Goal: Transaction & Acquisition: Book appointment/travel/reservation

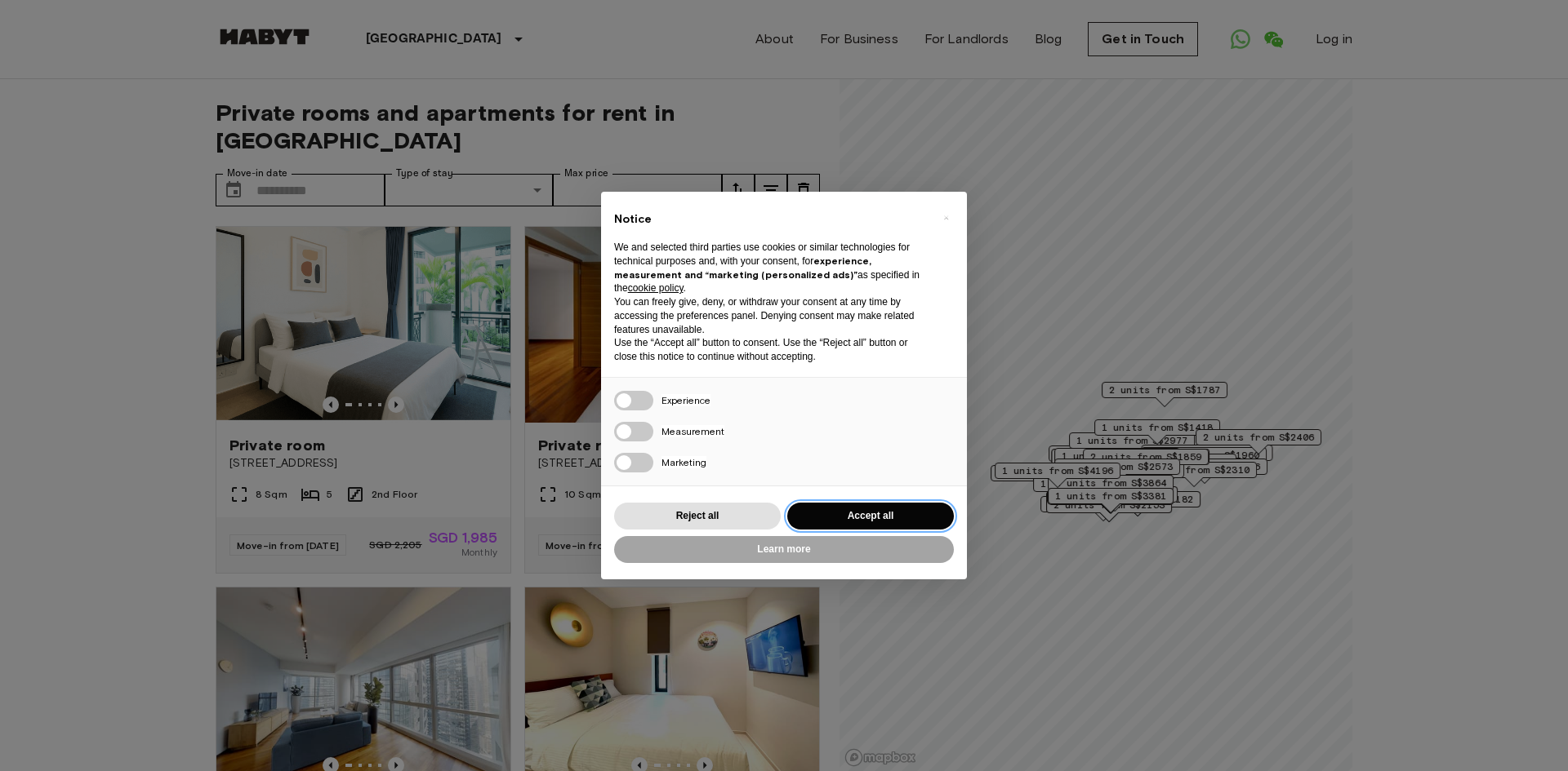
click at [859, 521] on button "Accept all" at bounding box center [870, 516] width 166 height 27
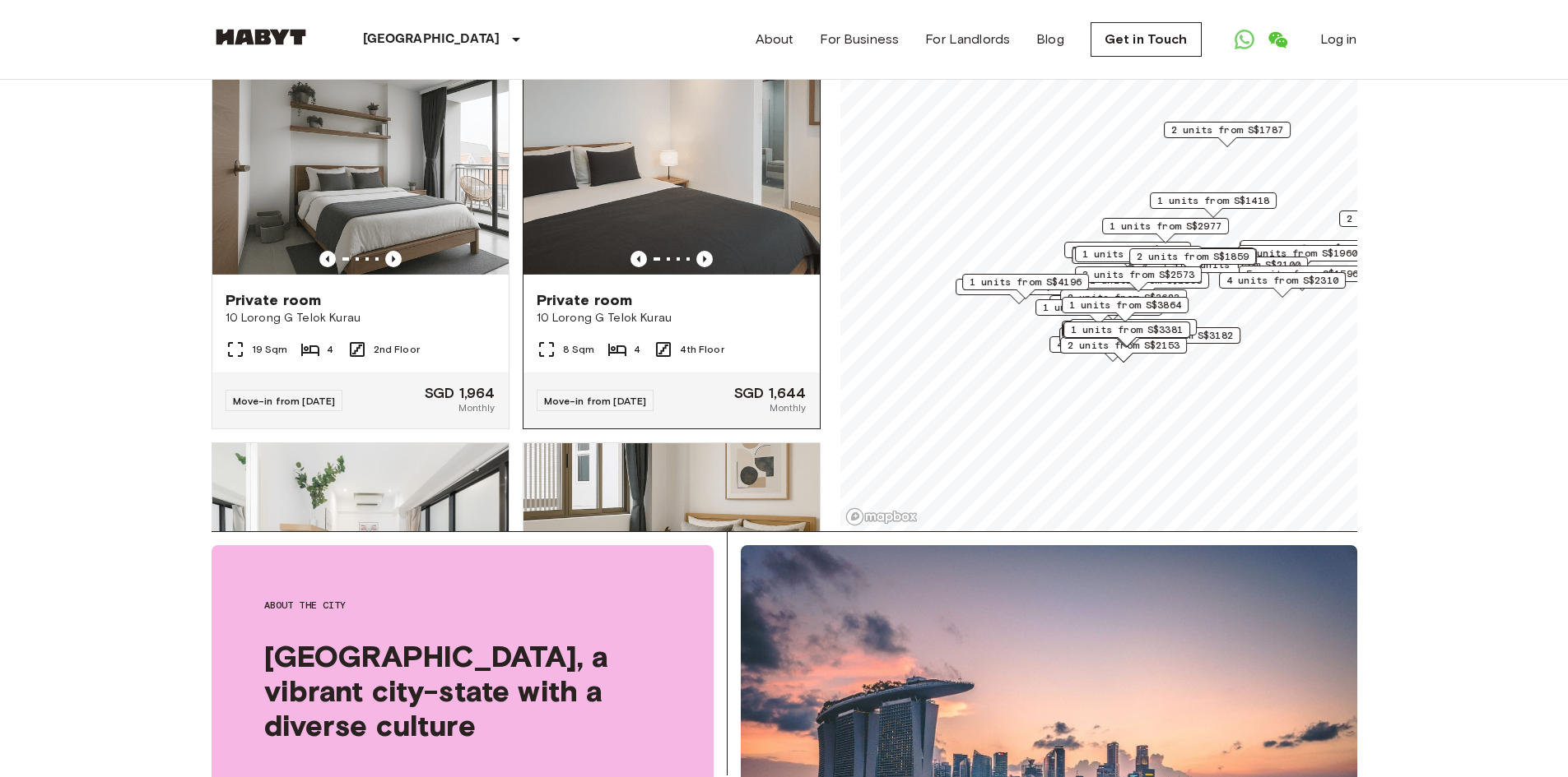
scroll to position [658, 0]
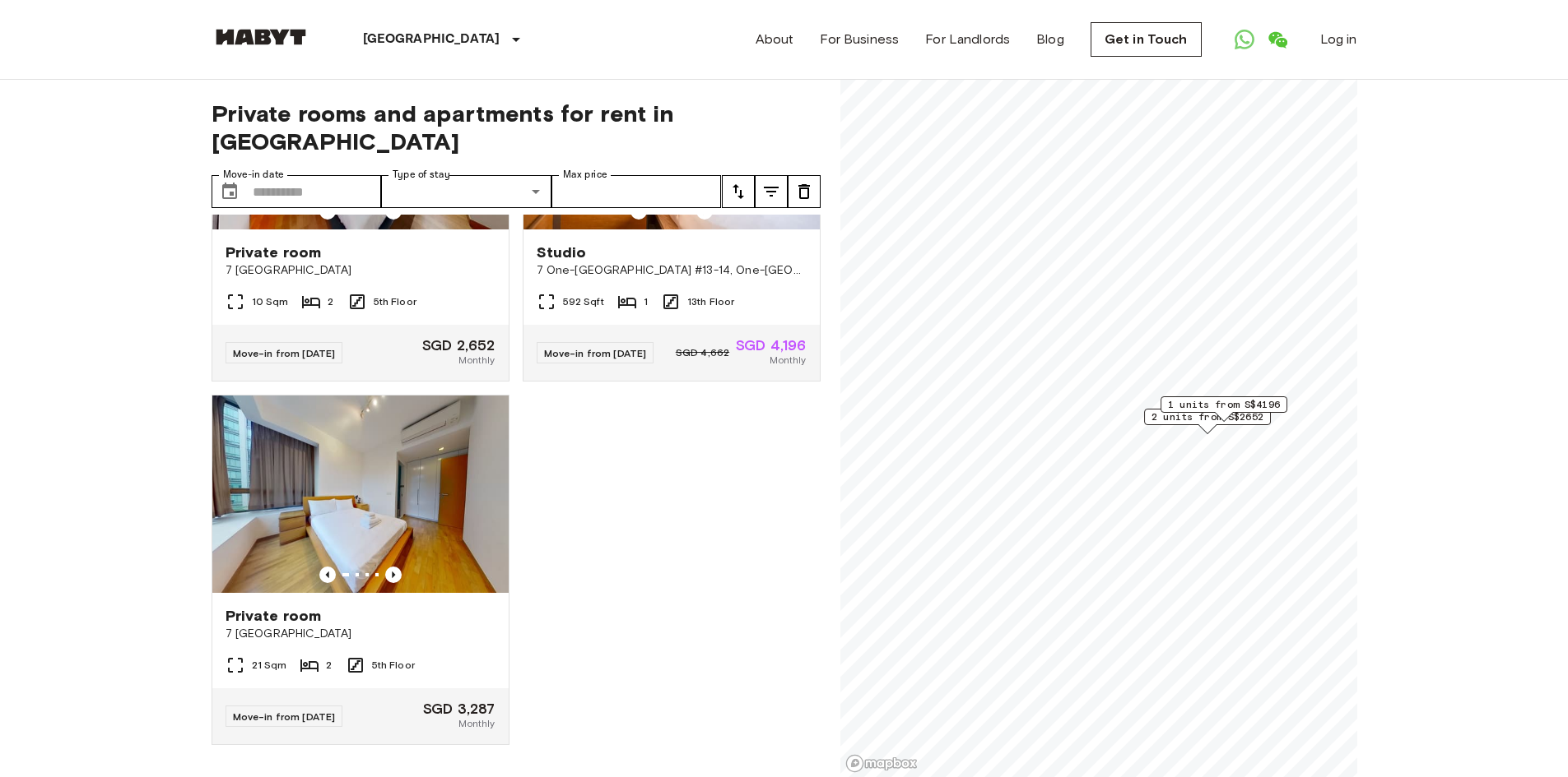
click at [621, 506] on div "Private room 7 One North Gateway 10 Sqm 2 5th Floor Move-in from 24 Dec 25 SGD …" at bounding box center [509, 496] width 622 height 564
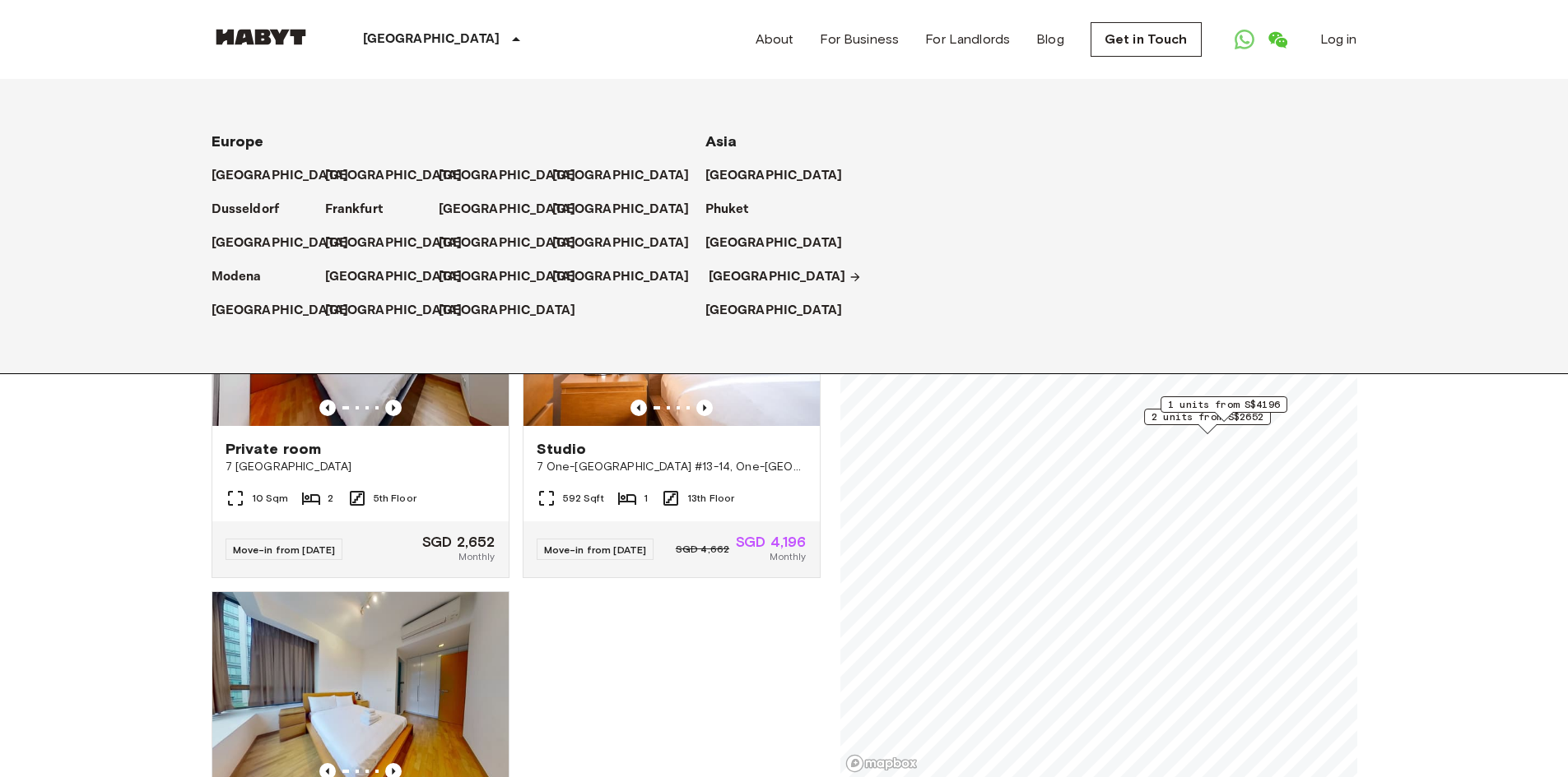
click at [720, 281] on p "[GEOGRAPHIC_DATA]" at bounding box center [777, 277] width 137 height 20
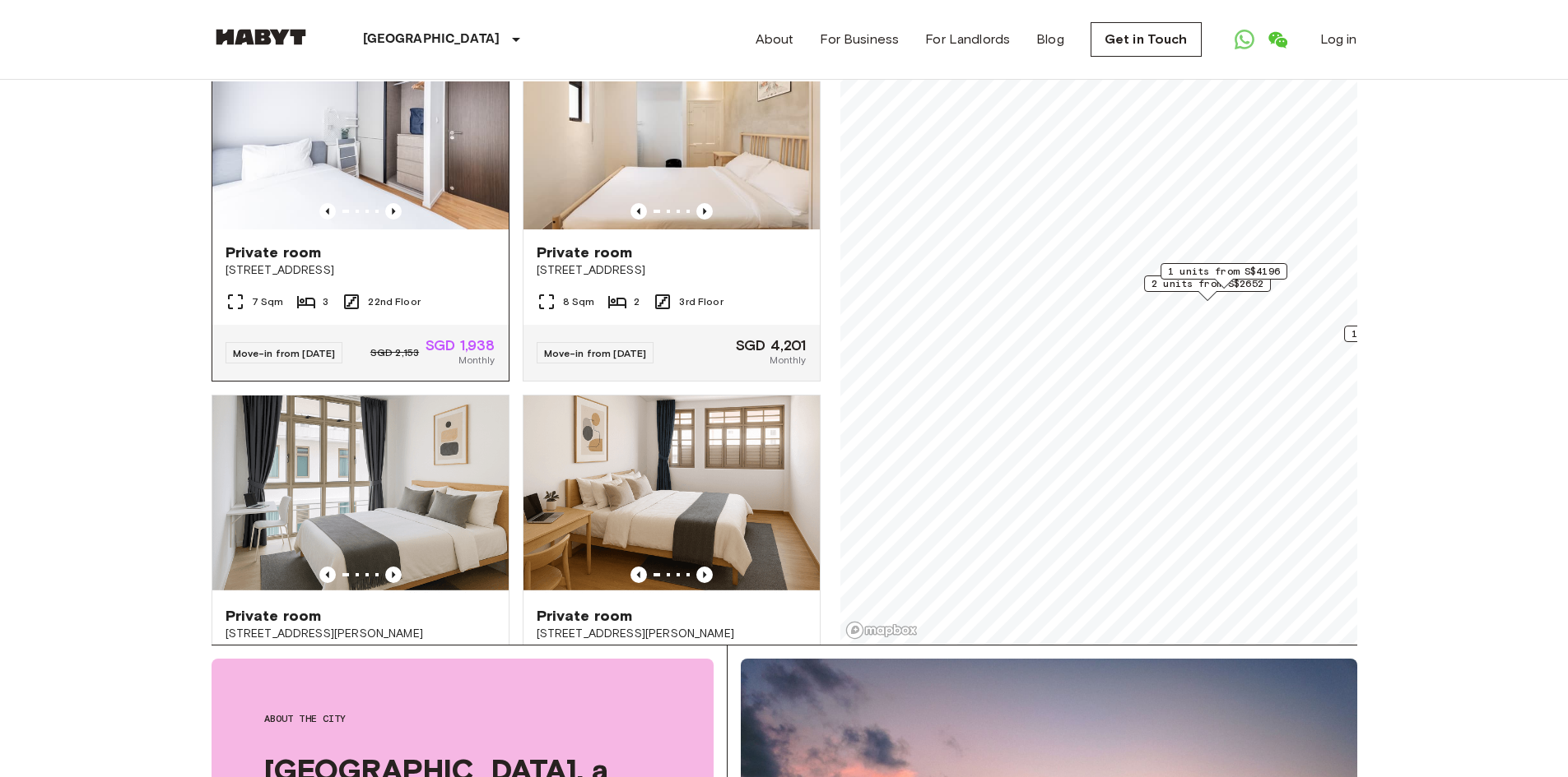
scroll to position [6607, 0]
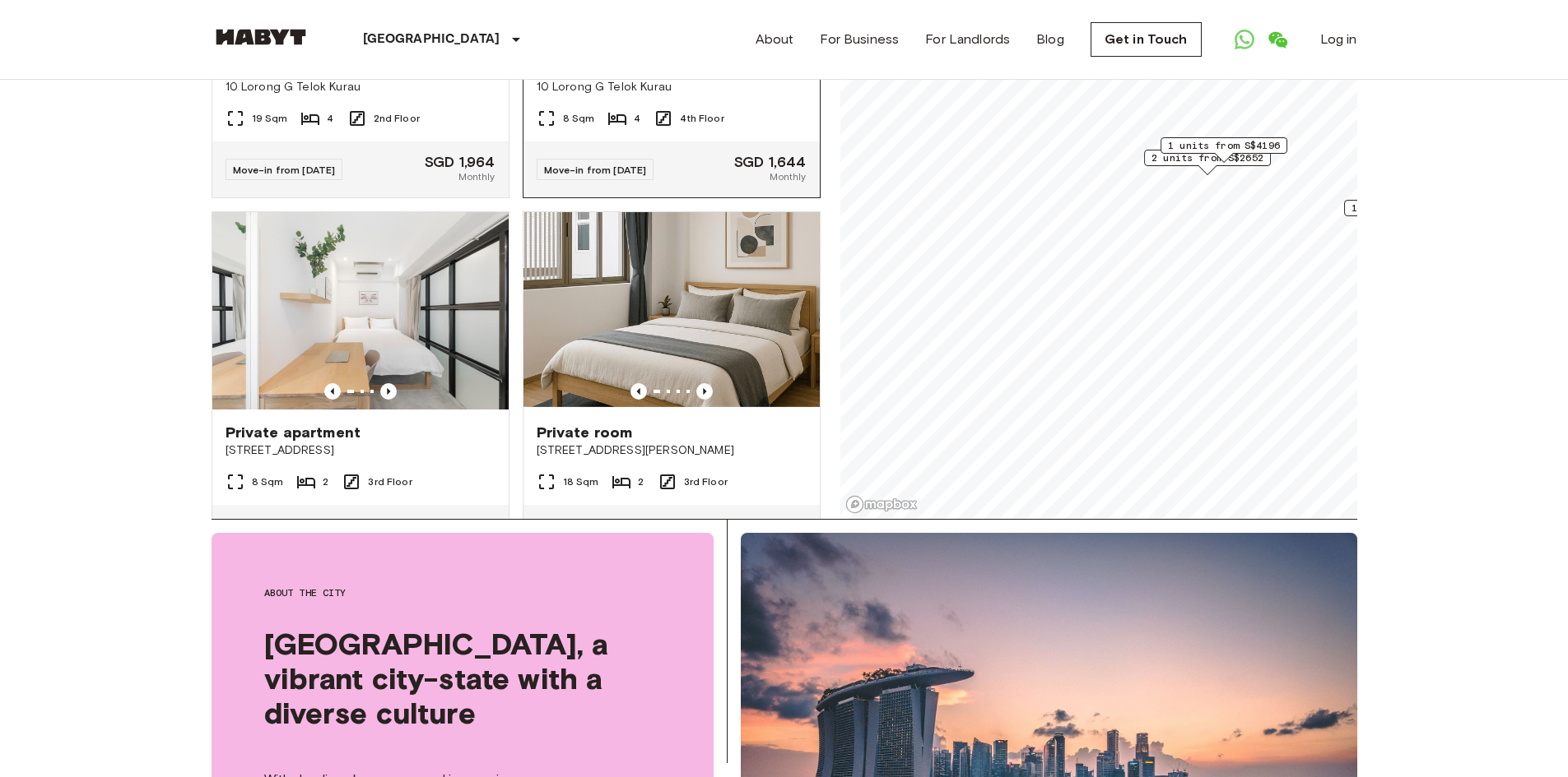
scroll to position [847, 0]
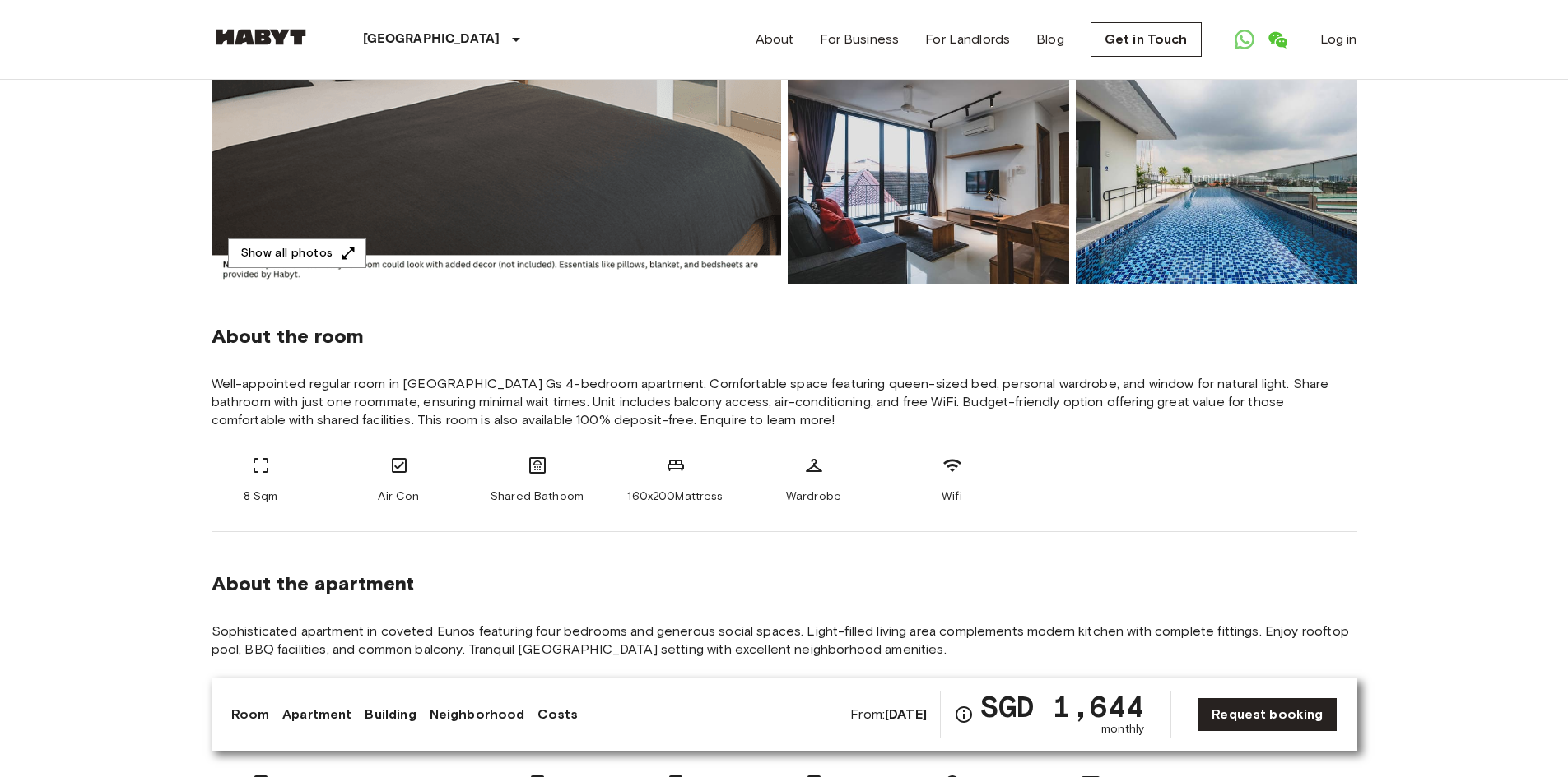
scroll to position [411, 0]
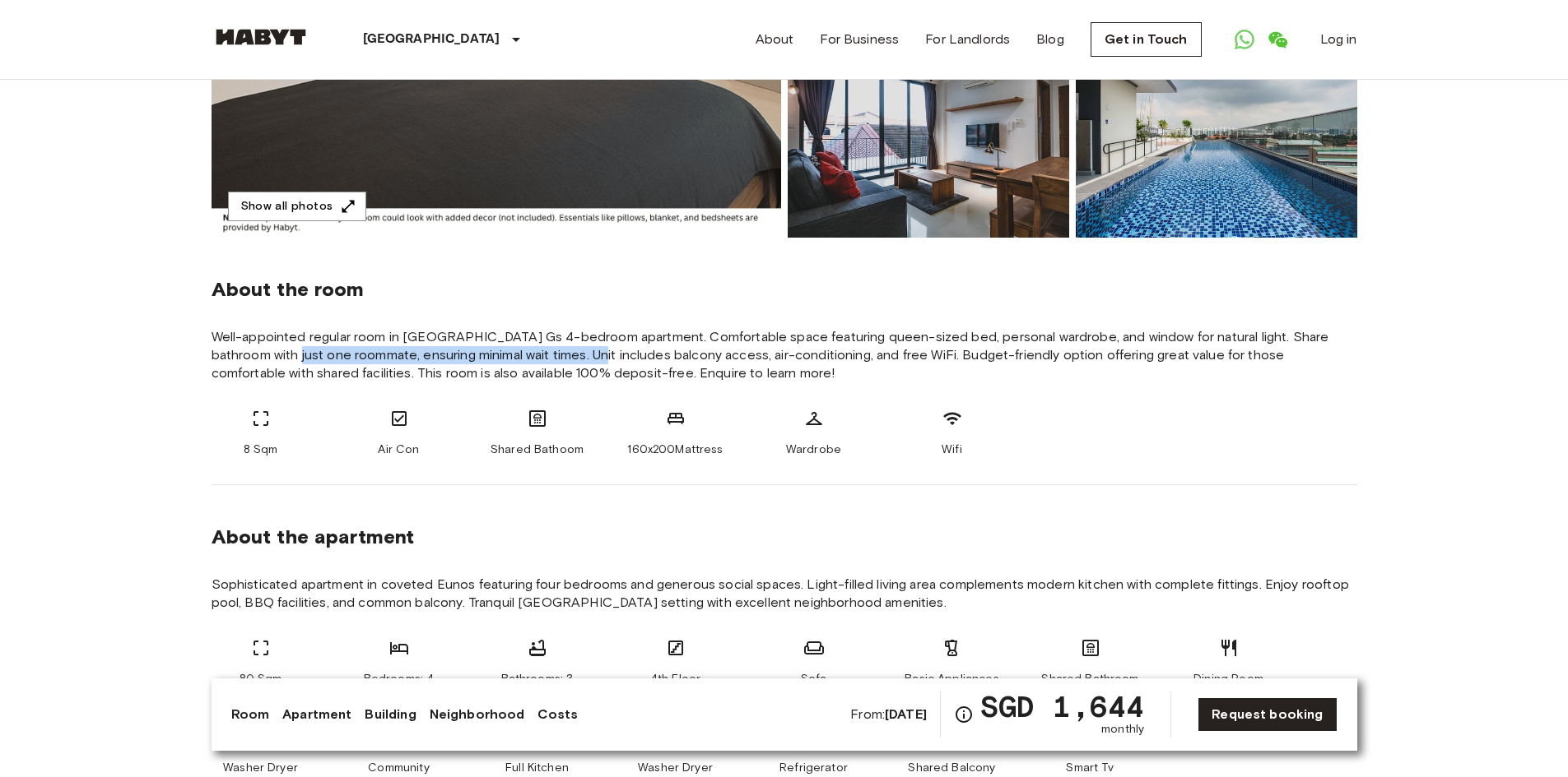
drag, startPoint x: 345, startPoint y: 338, endPoint x: 553, endPoint y: 348, distance: 208.2
click at [553, 348] on span "Well-appointed regular room in [GEOGRAPHIC_DATA] Gs 4-bedroom apartment. Comfor…" at bounding box center [784, 355] width 1146 height 54
click at [565, 347] on span "Well-appointed regular room in [GEOGRAPHIC_DATA] Gs 4-bedroom apartment. Comfor…" at bounding box center [784, 355] width 1146 height 54
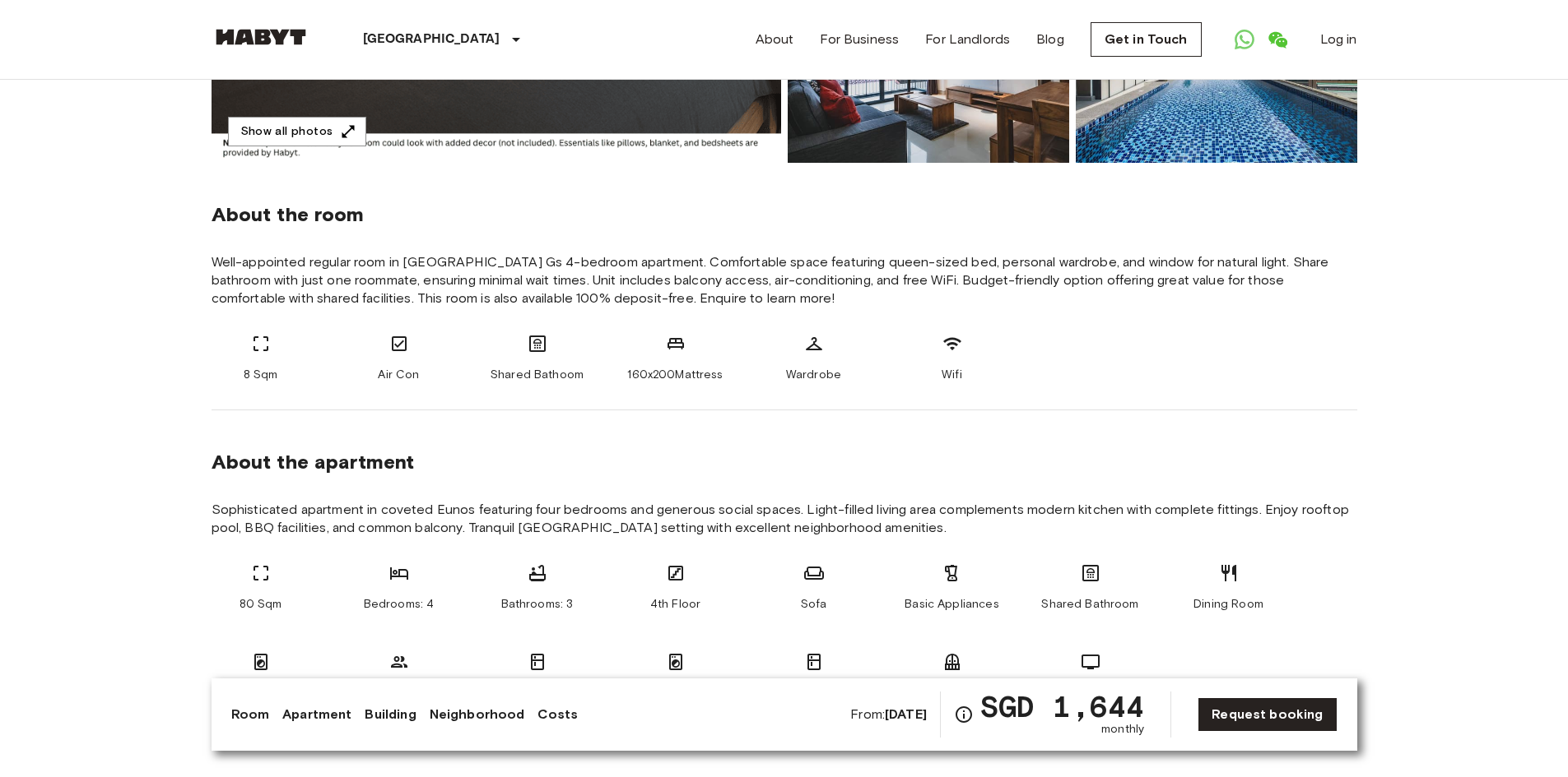
scroll to position [576, 0]
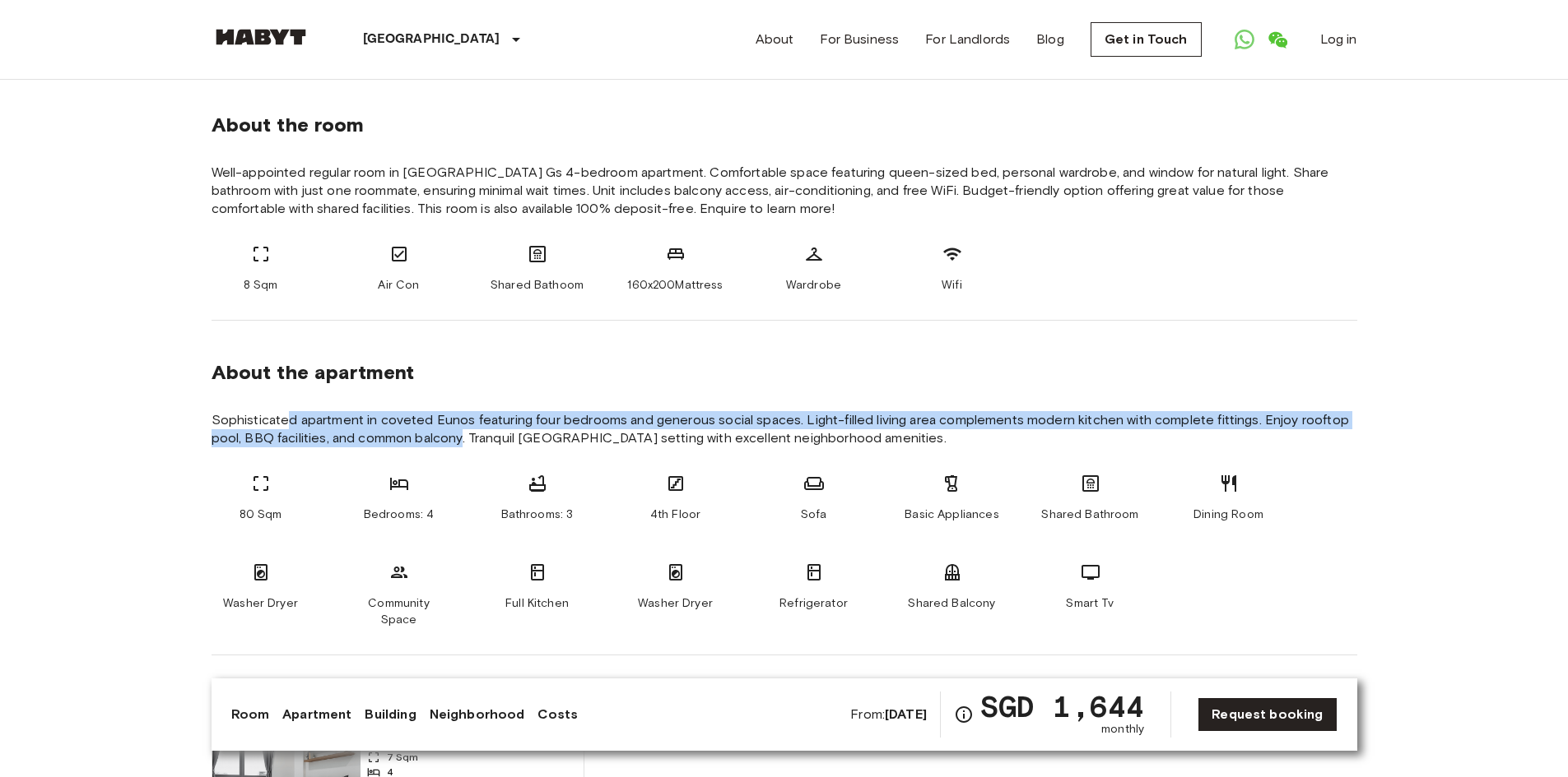
drag, startPoint x: 422, startPoint y: 430, endPoint x: 567, endPoint y: 422, distance: 145.2
click at [525, 352] on span "Sophisticated apartment in coveted Eunos featuring four bedrooms and generous s…" at bounding box center [784, 429] width 1146 height 36
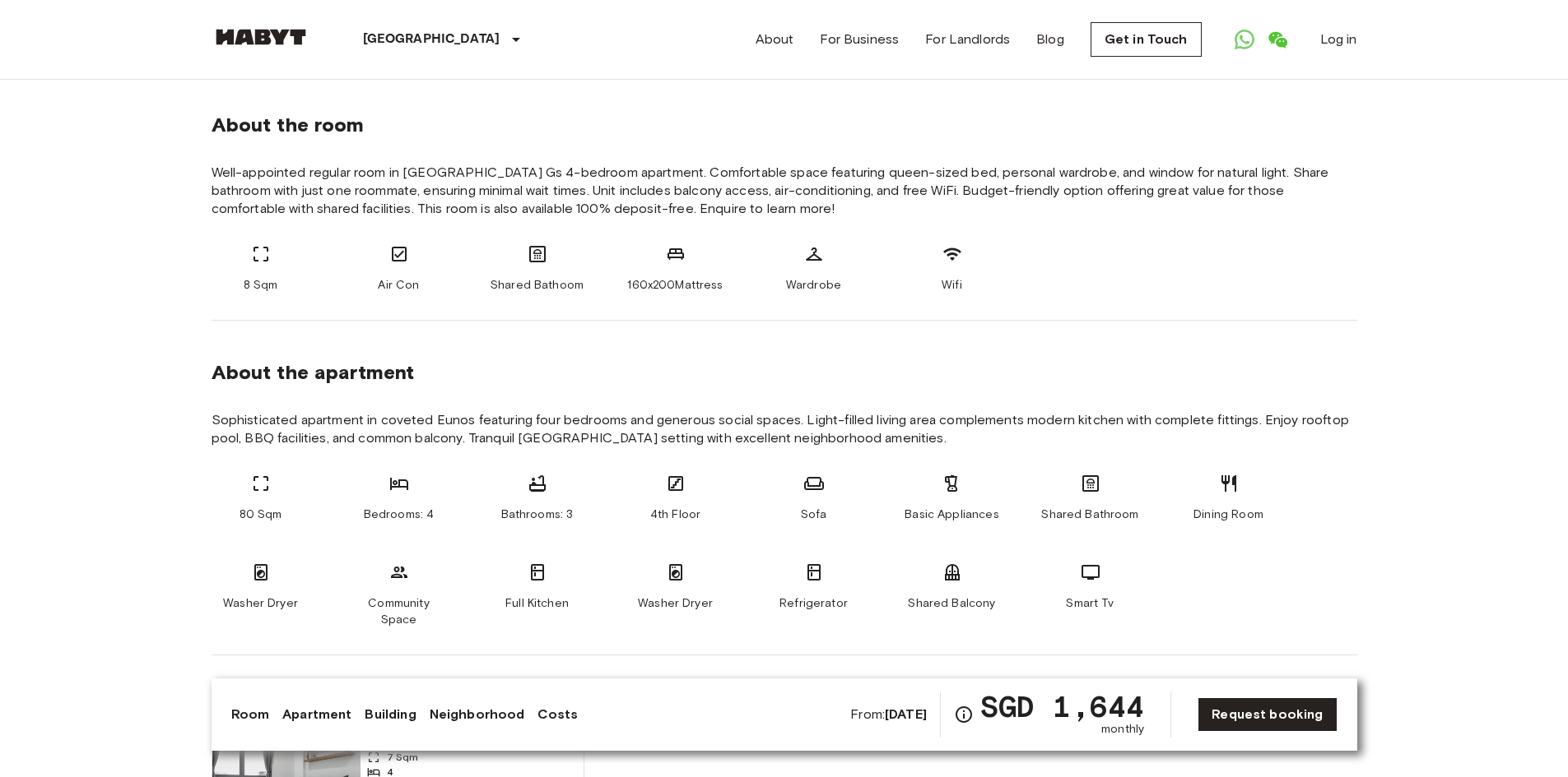
click at [746, 352] on span "Sophisticated apartment in coveted Eunos featuring four bedrooms and generous s…" at bounding box center [784, 429] width 1146 height 36
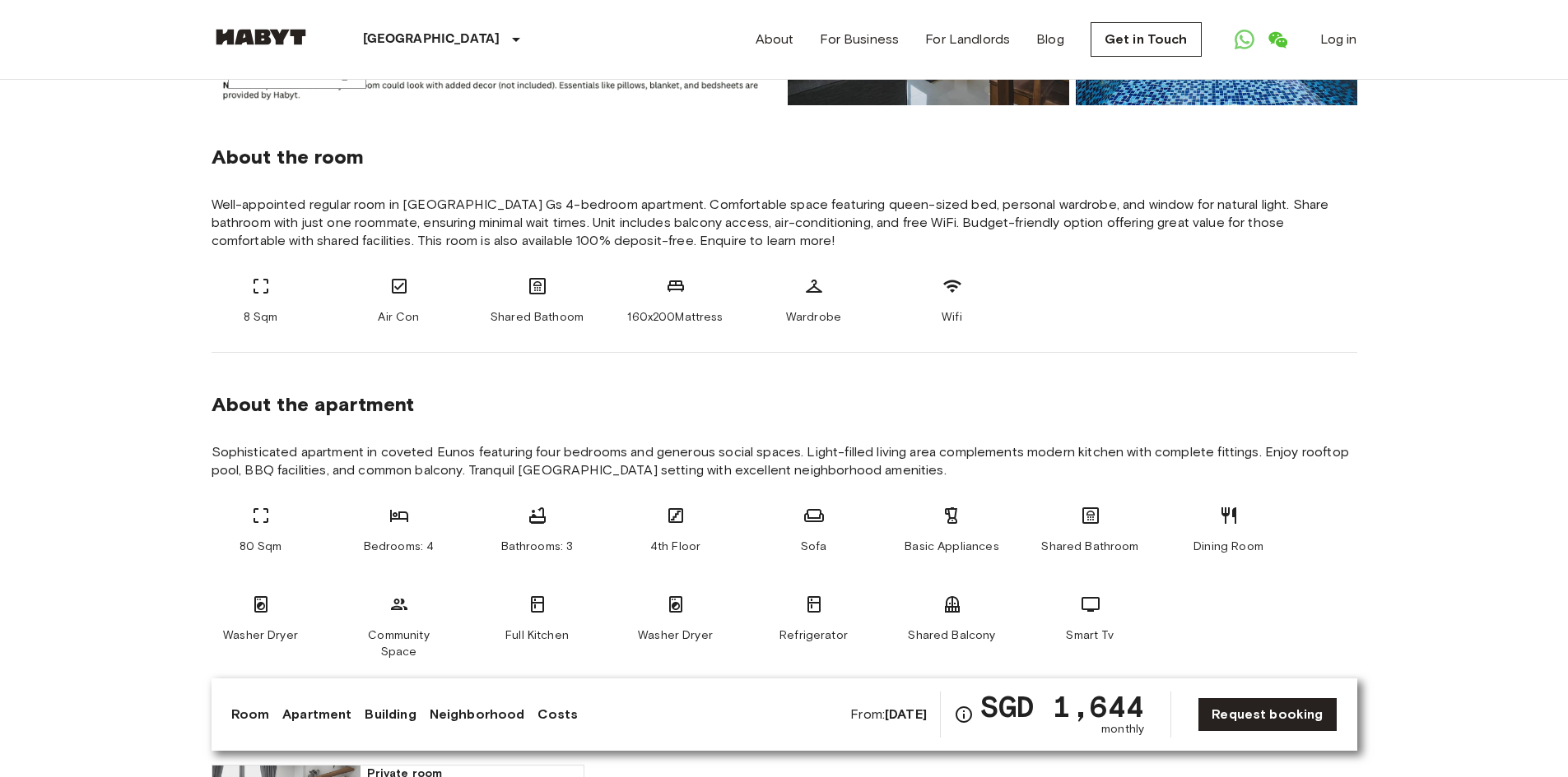
scroll to position [0, 0]
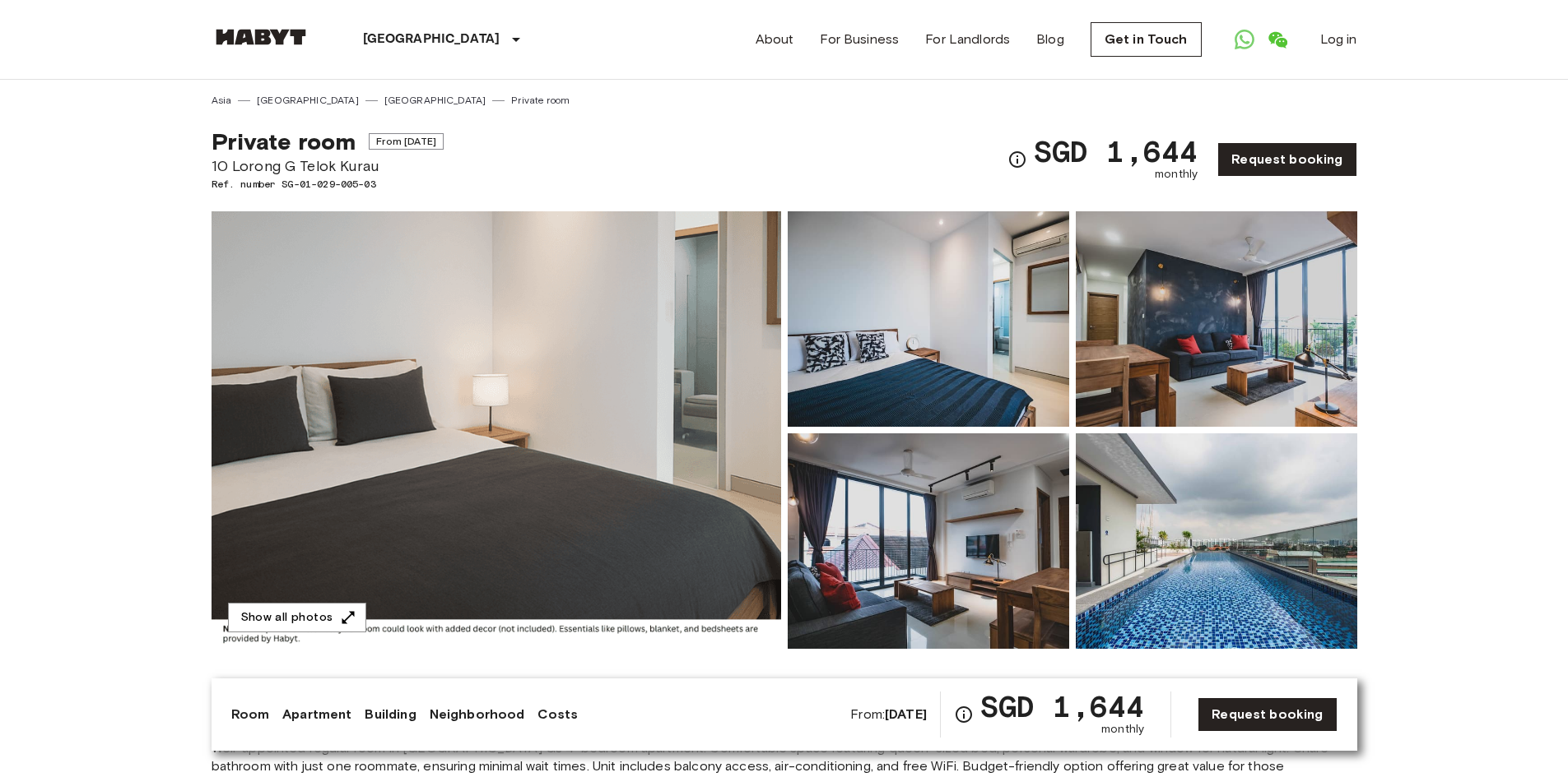
drag, startPoint x: 1437, startPoint y: 402, endPoint x: 1456, endPoint y: 96, distance: 306.6
click at [1255, 160] on link "Request booking" at bounding box center [1287, 159] width 139 height 34
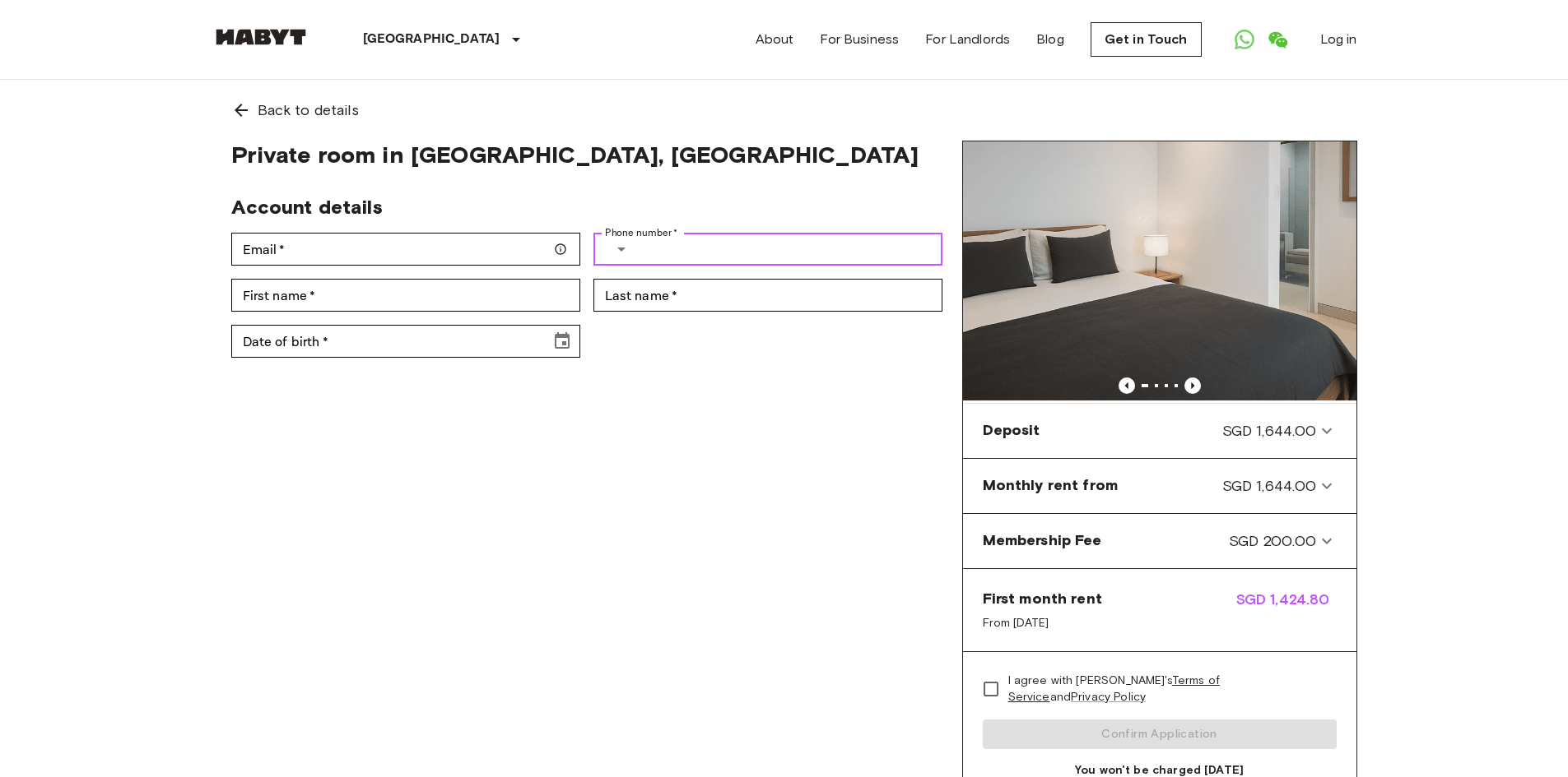
click at [645, 257] on input "Phone number   *" at bounding box center [793, 249] width 298 height 33
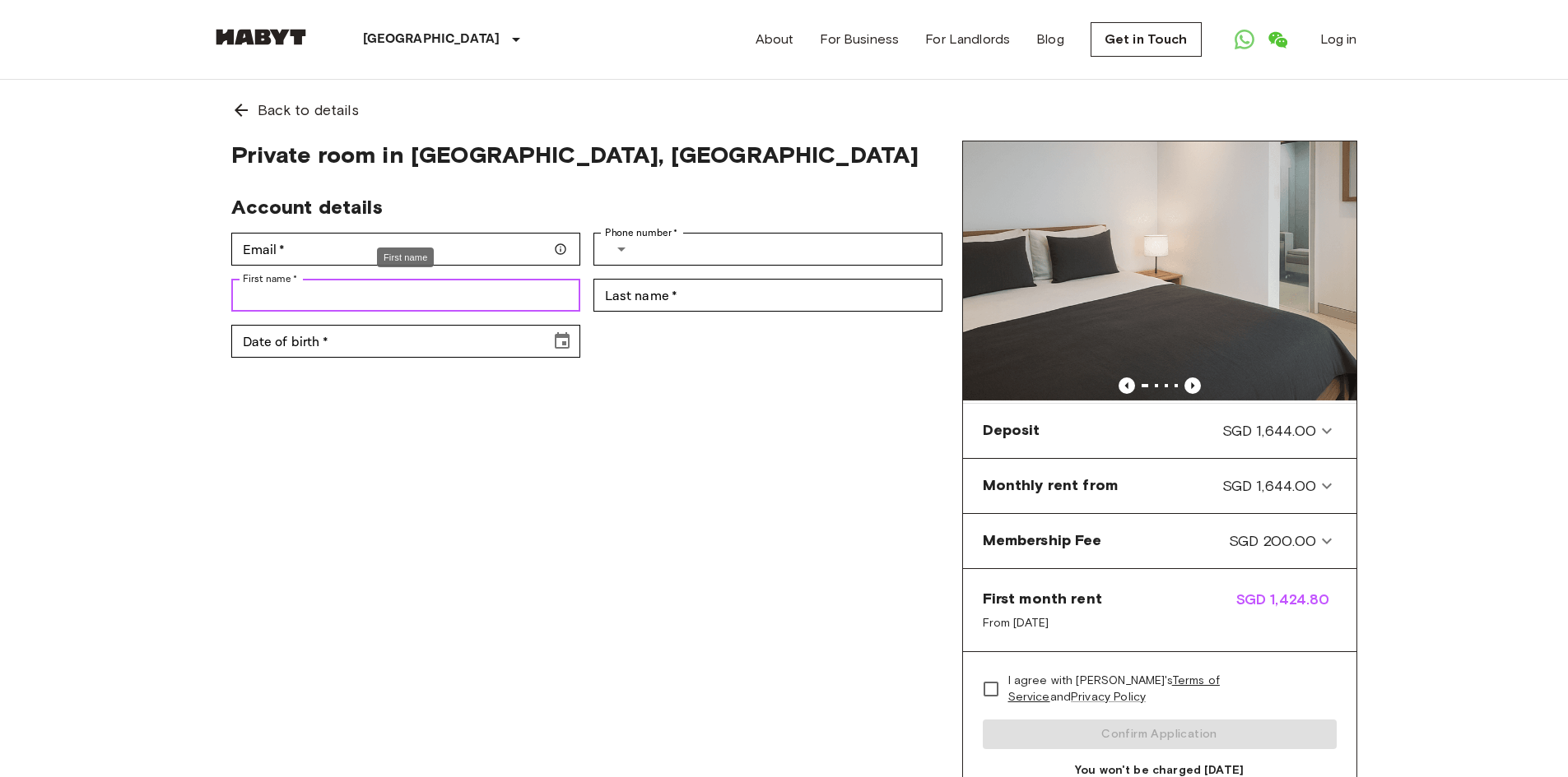
click at [487, 289] on input "First name   *" at bounding box center [406, 295] width 349 height 33
type input "*******"
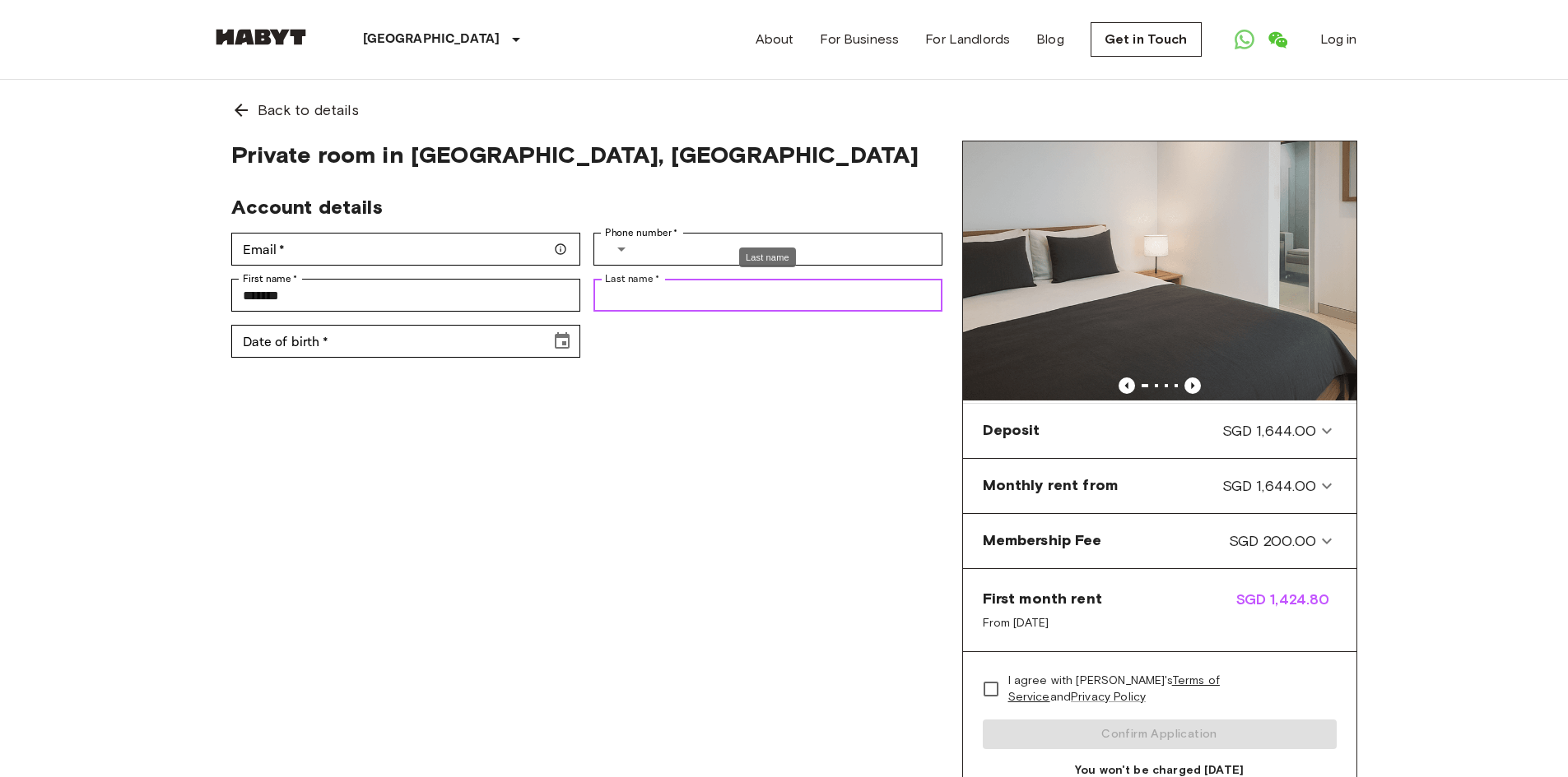
click at [671, 292] on input "Last name   *" at bounding box center [768, 295] width 349 height 33
type input "****"
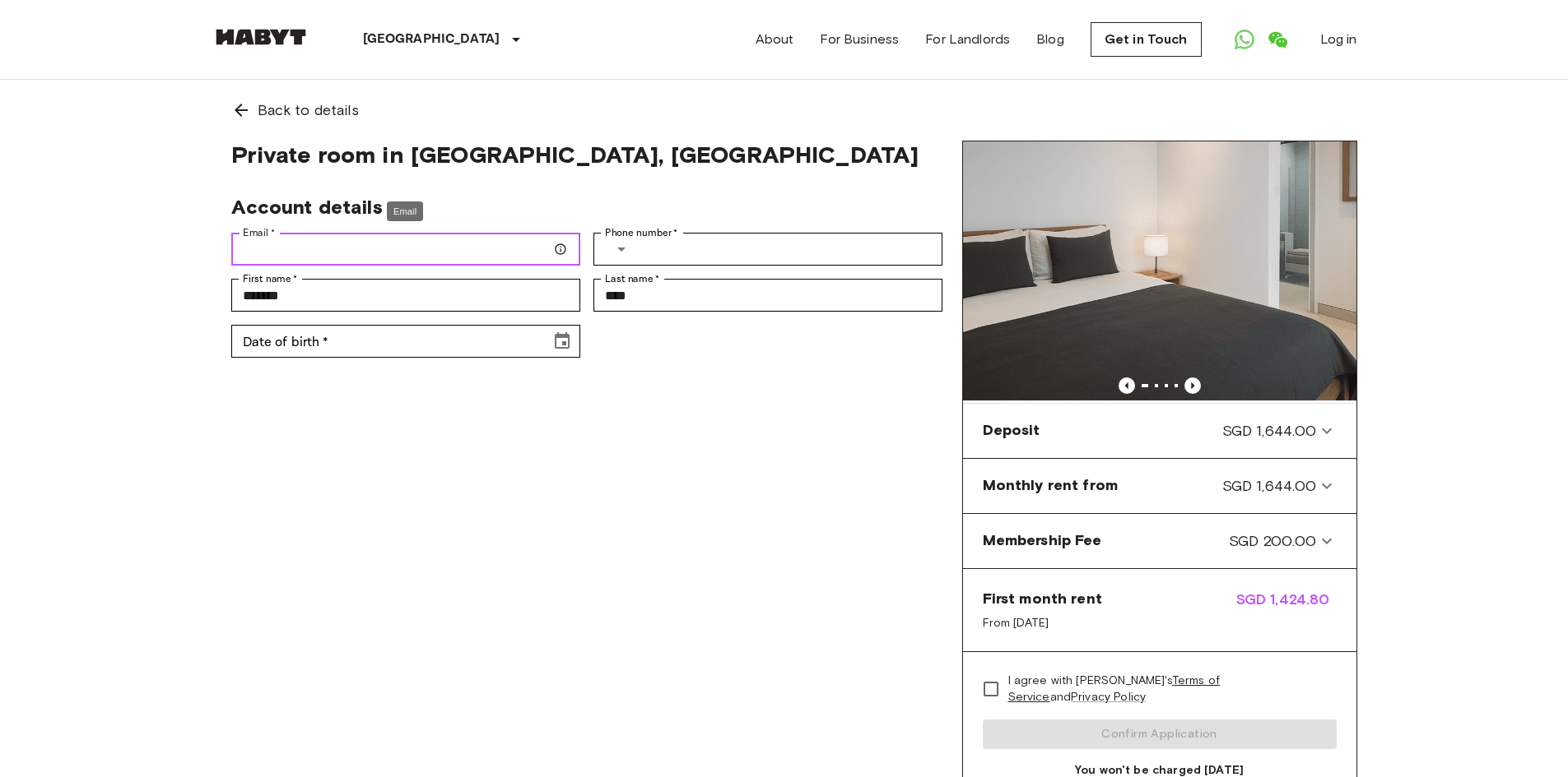
click at [372, 248] on input "Email   *" at bounding box center [406, 249] width 349 height 33
type input "**********"
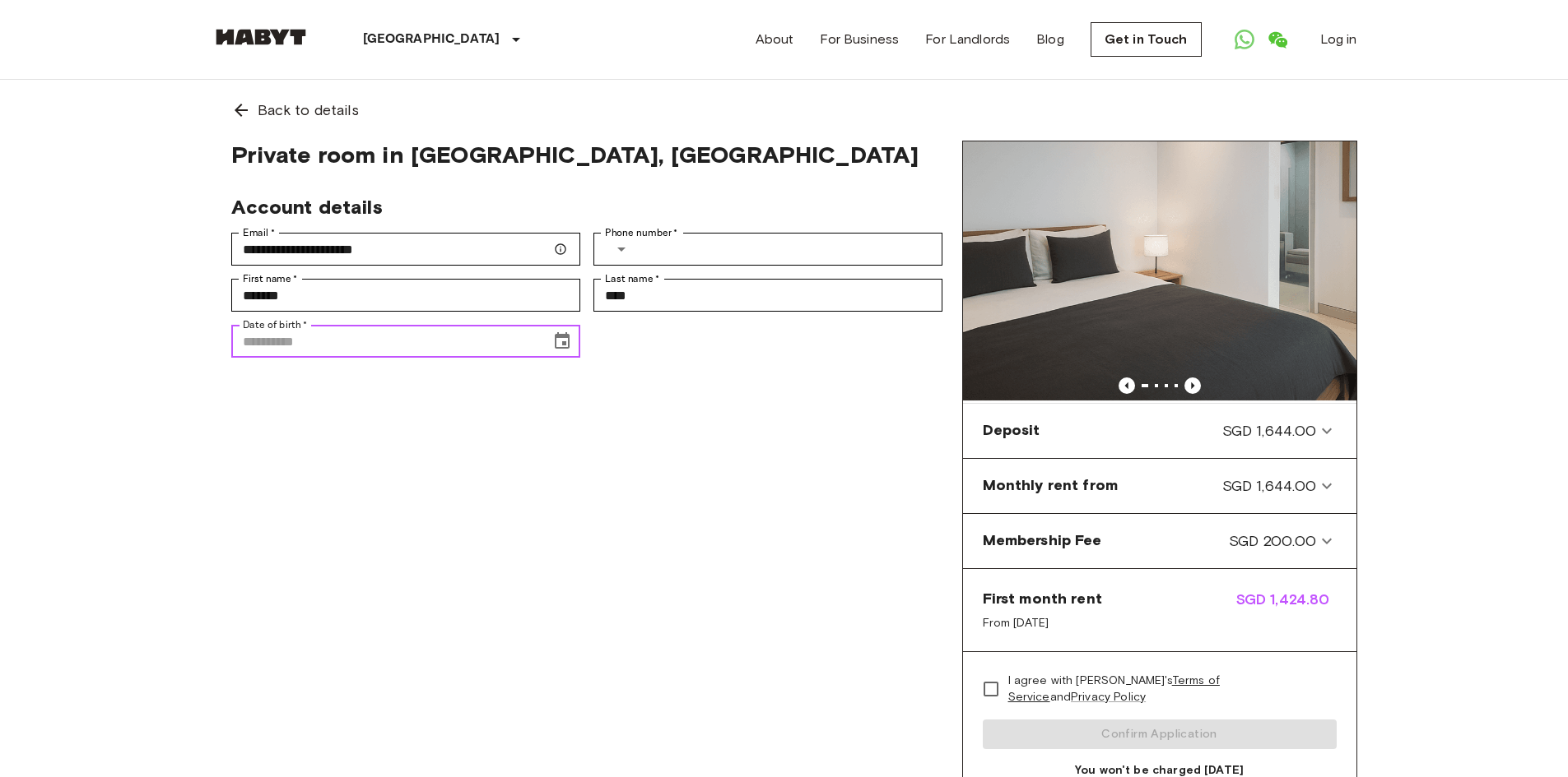
click at [373, 348] on input "Date of birth   *" at bounding box center [385, 341] width 308 height 33
click at [426, 344] on input "Date of birth   *" at bounding box center [385, 341] width 308 height 33
click at [555, 351] on button "Choose date" at bounding box center [562, 341] width 33 height 33
click at [345, 387] on icon "calendar view is open, switch to year view" at bounding box center [334, 383] width 20 height 20
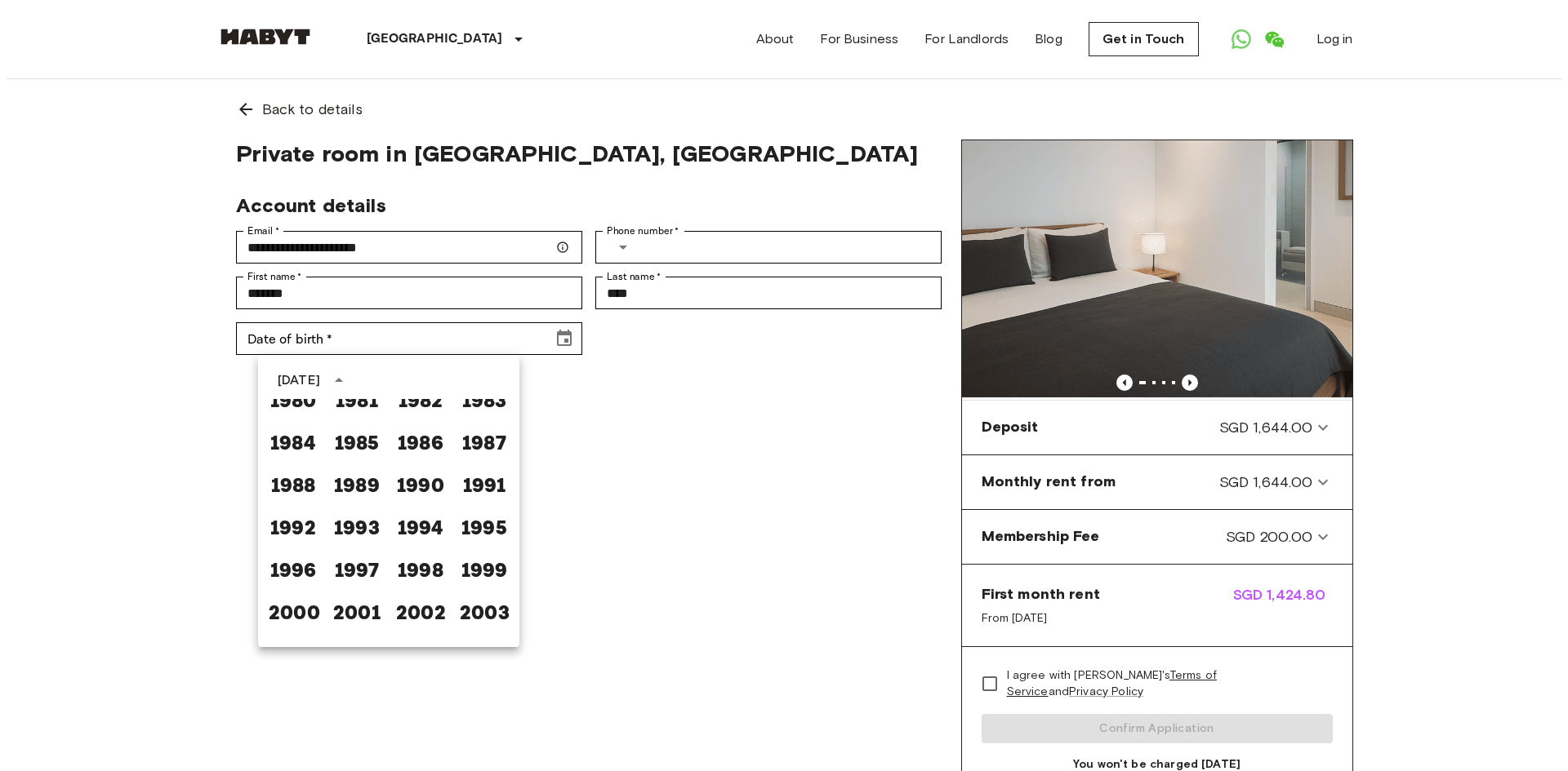
scroll to position [897, 0]
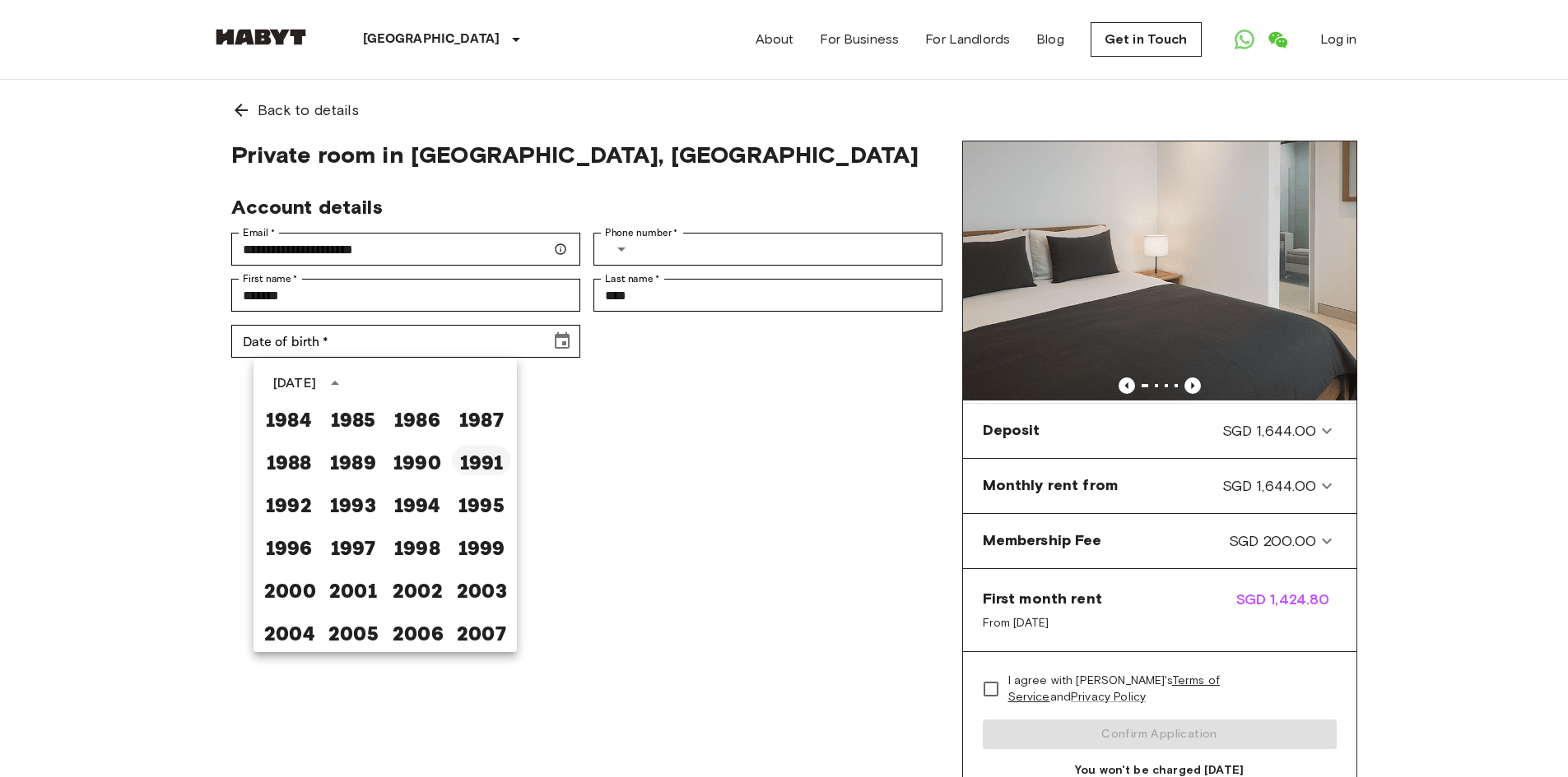
click at [459, 461] on button "1991" at bounding box center [481, 460] width 59 height 30
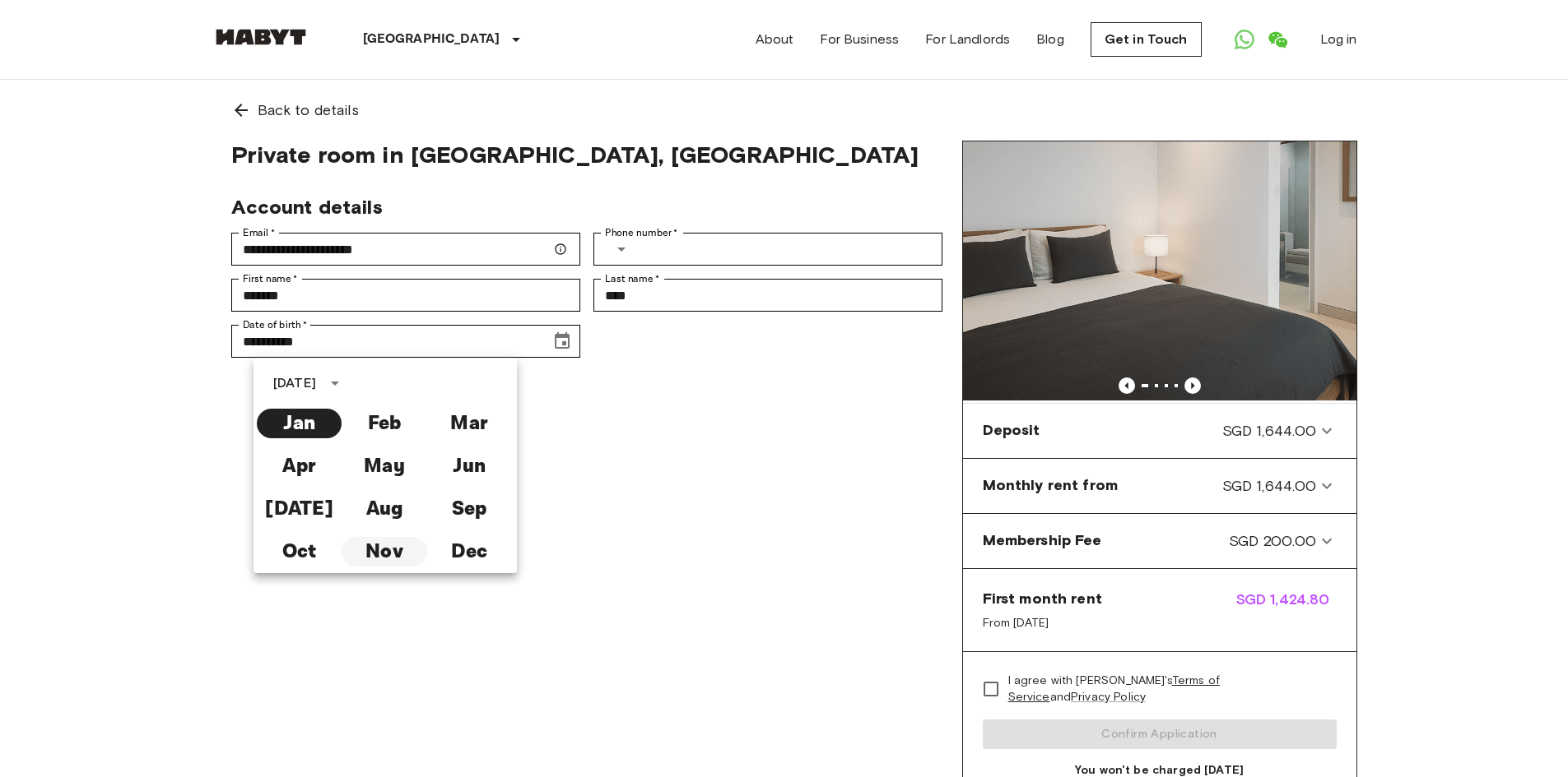
click at [398, 554] on button "Nov" at bounding box center [384, 551] width 85 height 30
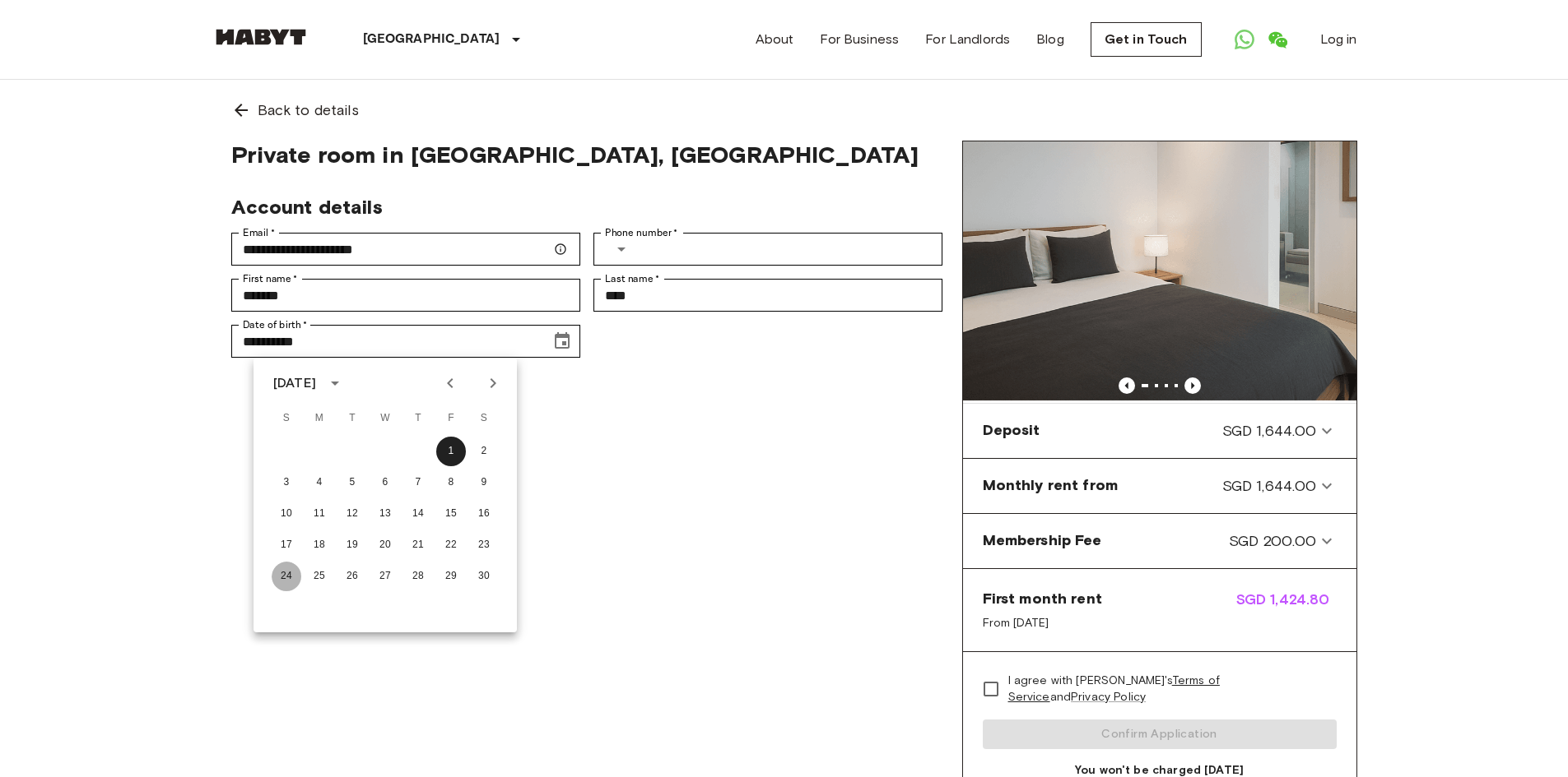
click at [291, 576] on button "24" at bounding box center [286, 576] width 30 height 30
type input "**********"
click at [708, 499] on div "**********" at bounding box center [587, 470] width 751 height 659
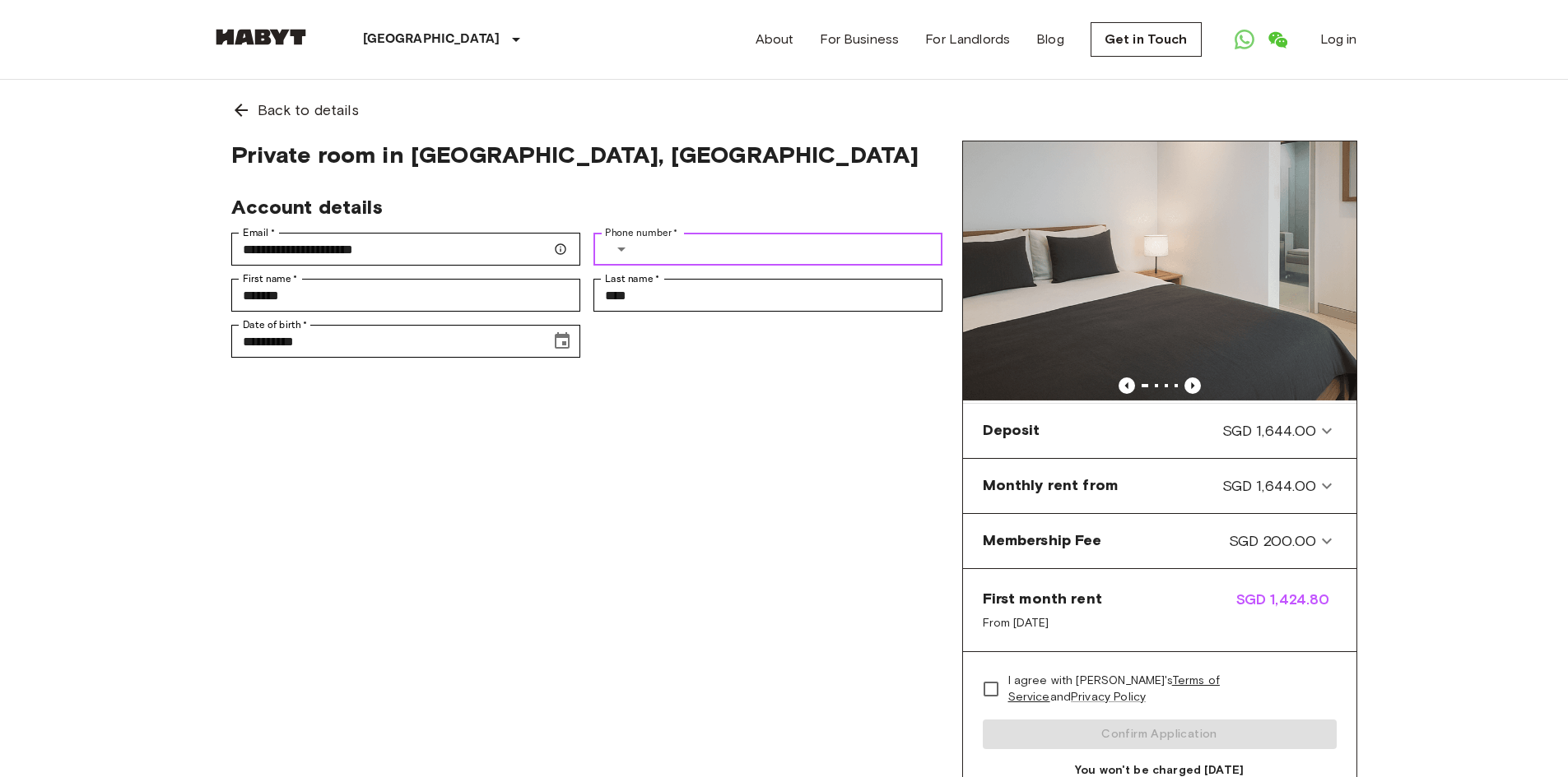
click at [699, 237] on input "Phone number   *" at bounding box center [793, 249] width 298 height 33
click at [621, 246] on icon "Select country" at bounding box center [621, 249] width 20 height 20
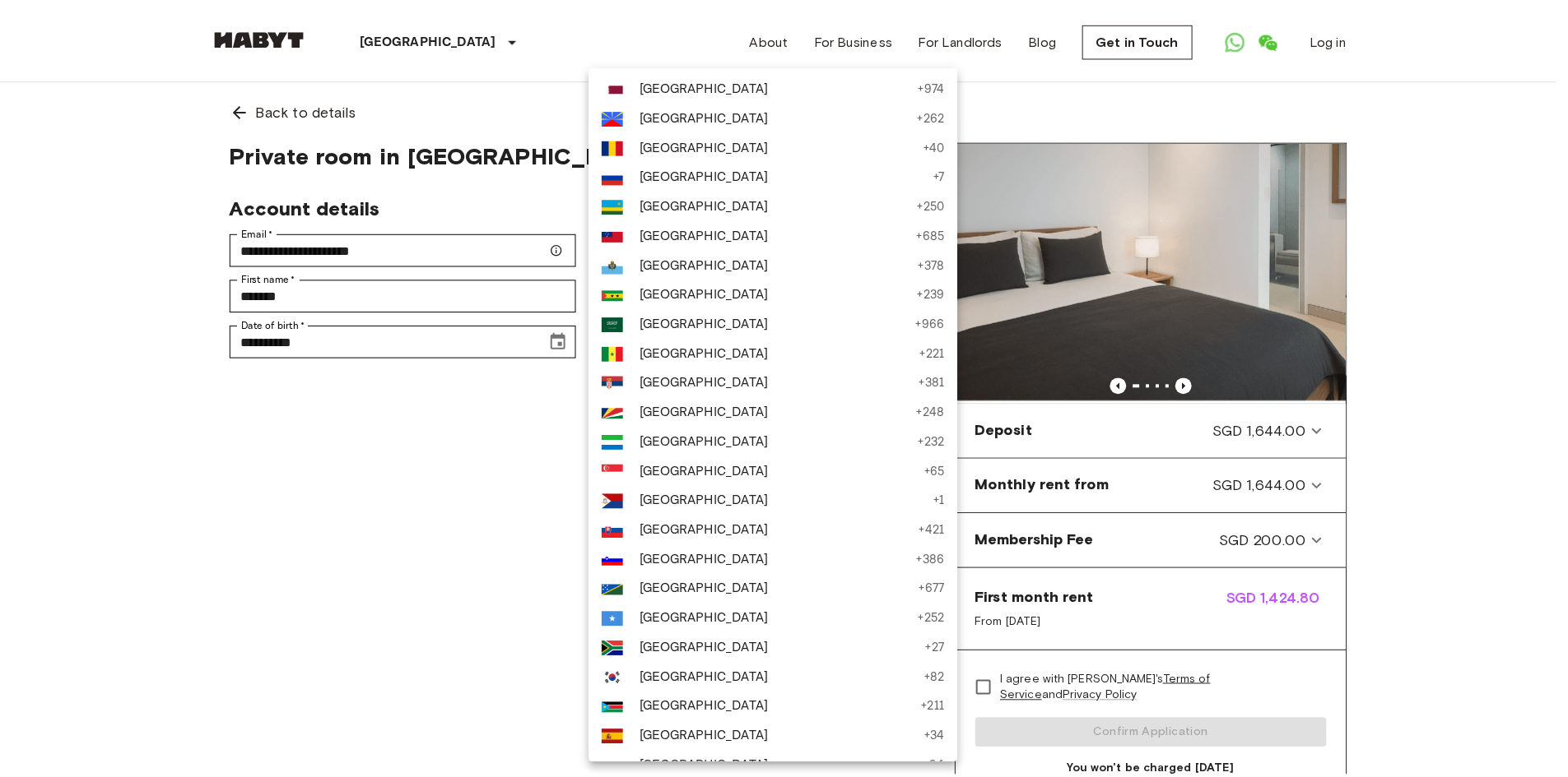
scroll to position [5212, 0]
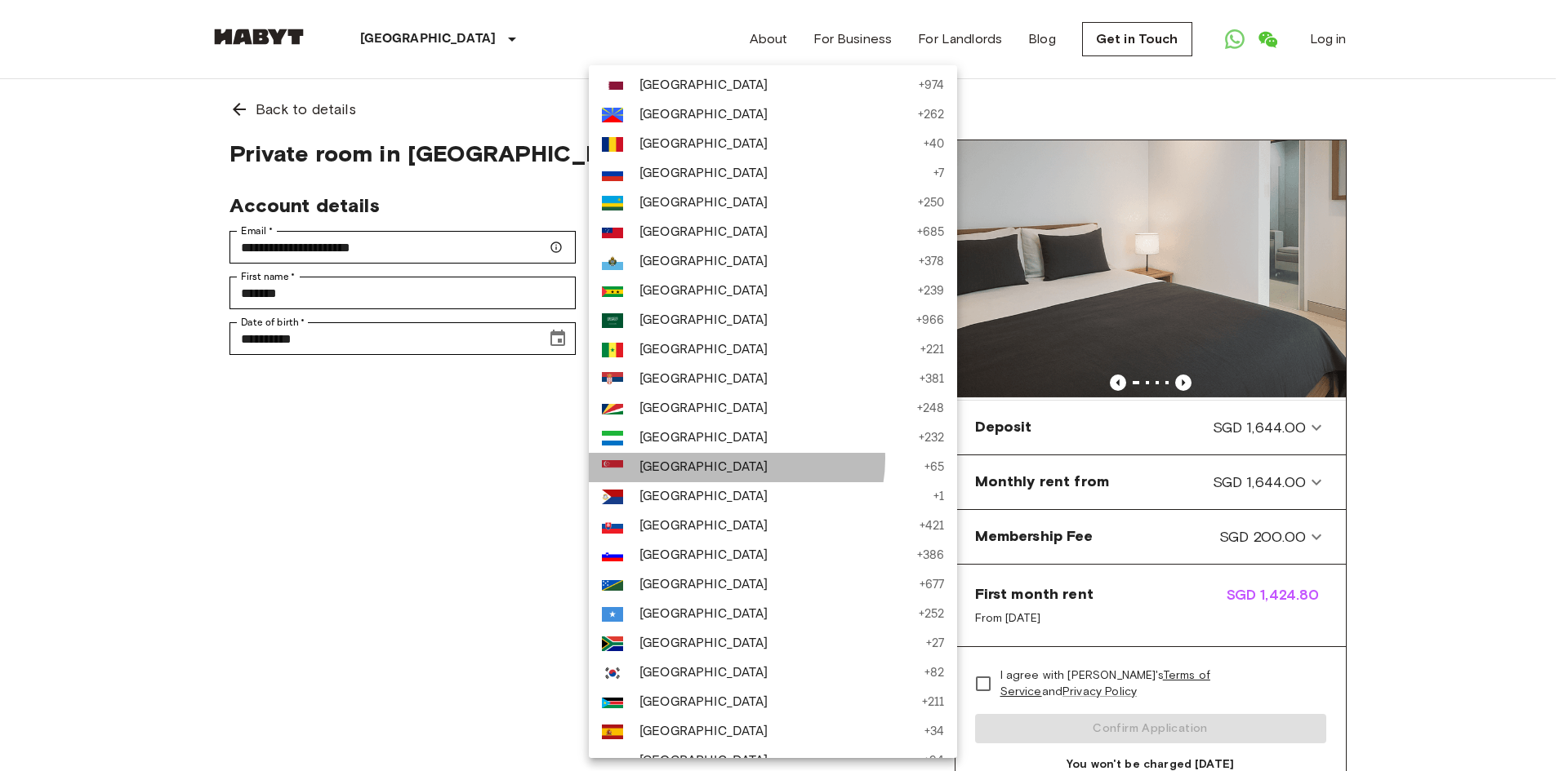
click at [735, 465] on span "[GEOGRAPHIC_DATA]" at bounding box center [777, 468] width 277 height 20
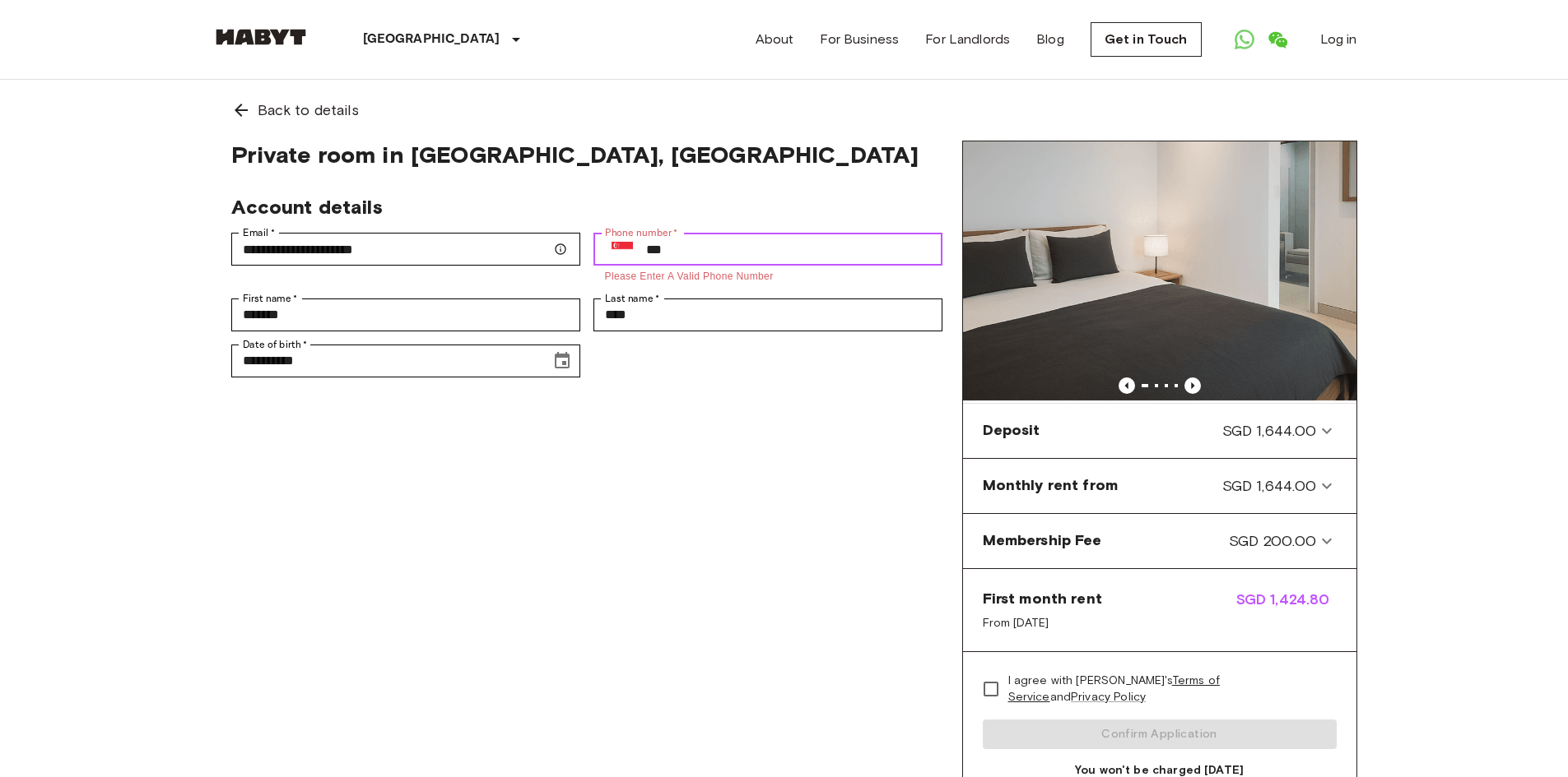
click at [754, 242] on input "***" at bounding box center [794, 249] width 296 height 33
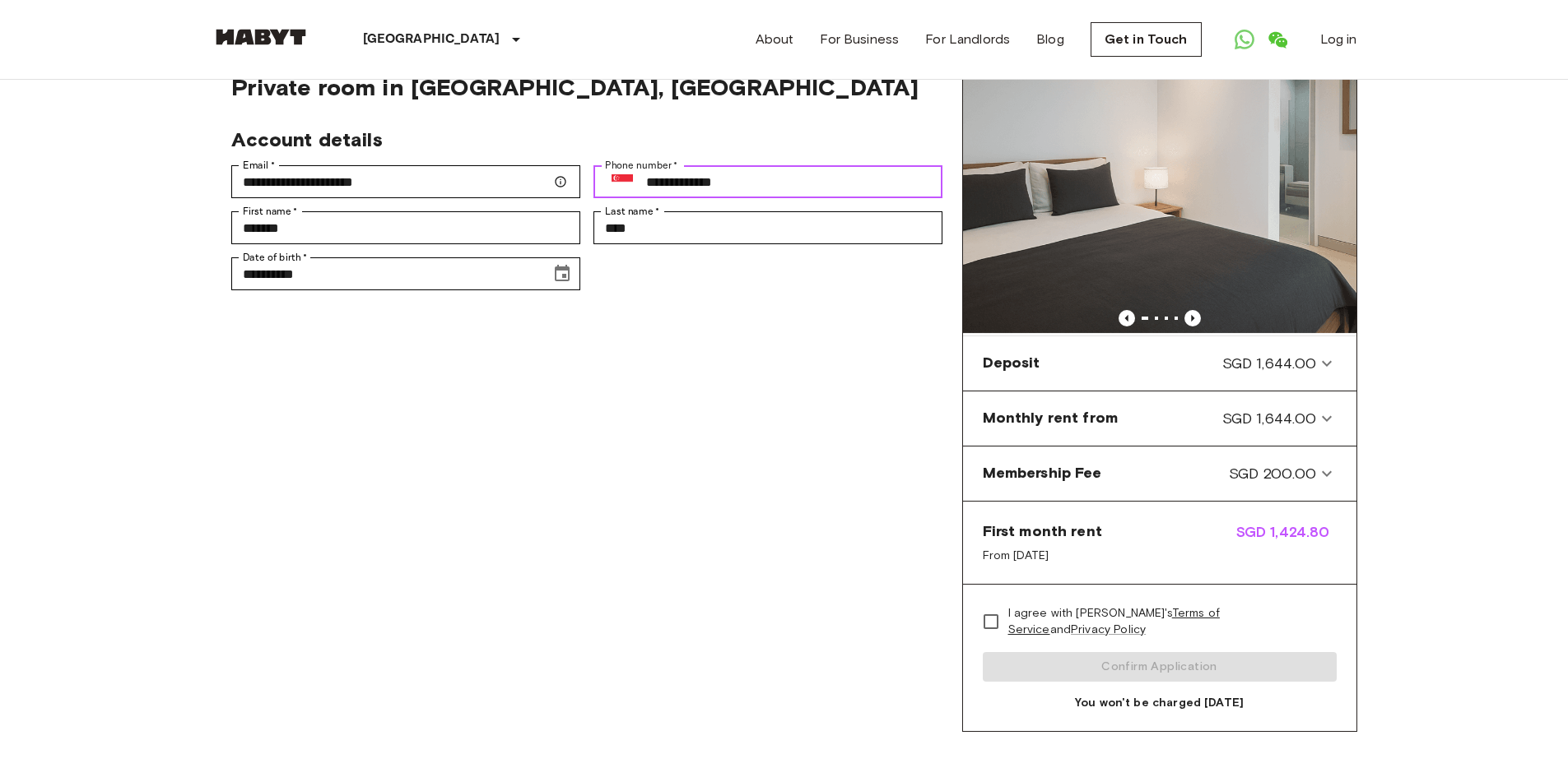
scroll to position [74, 0]
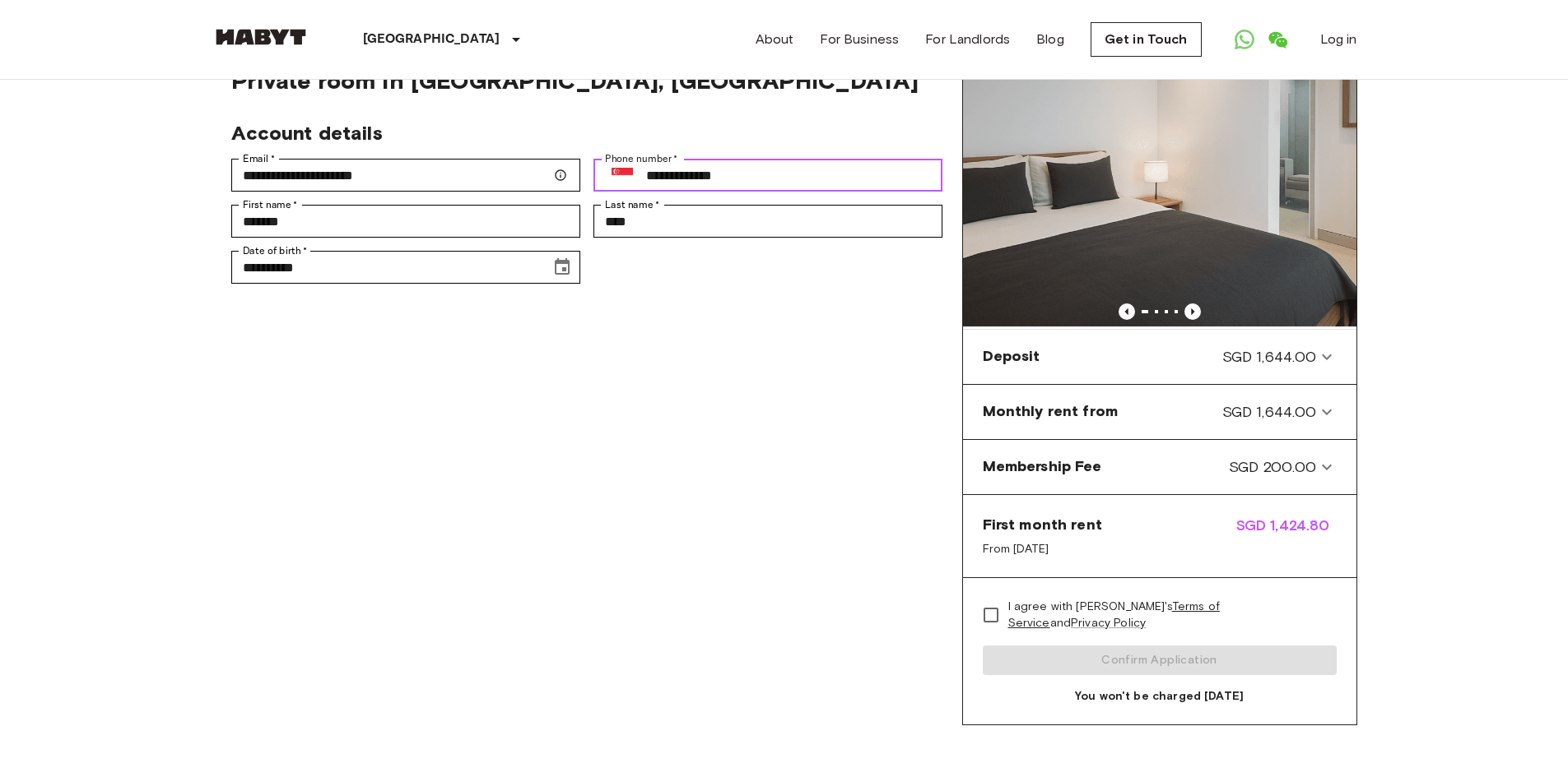
type input "**********"
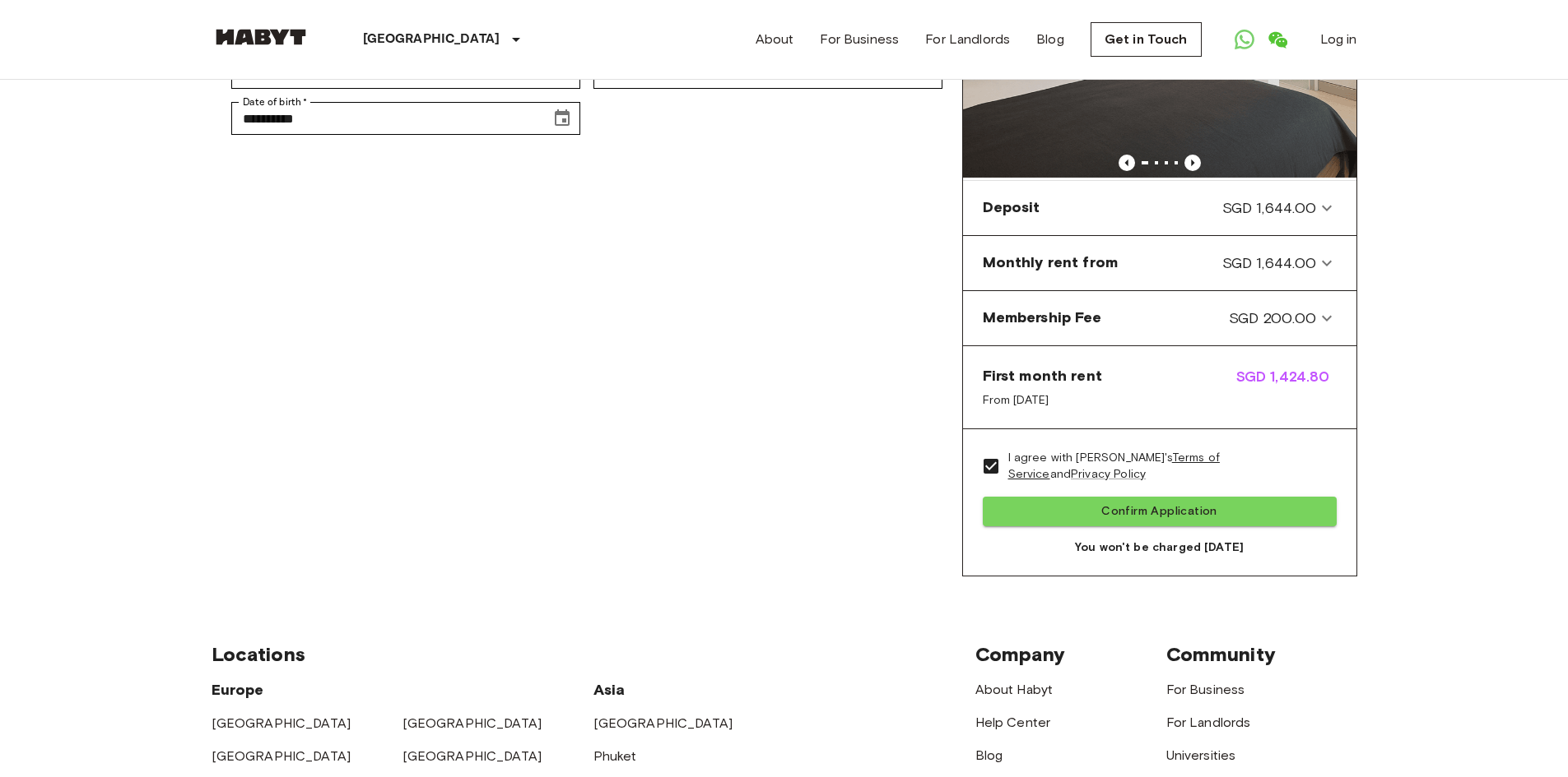
scroll to position [221, 0]
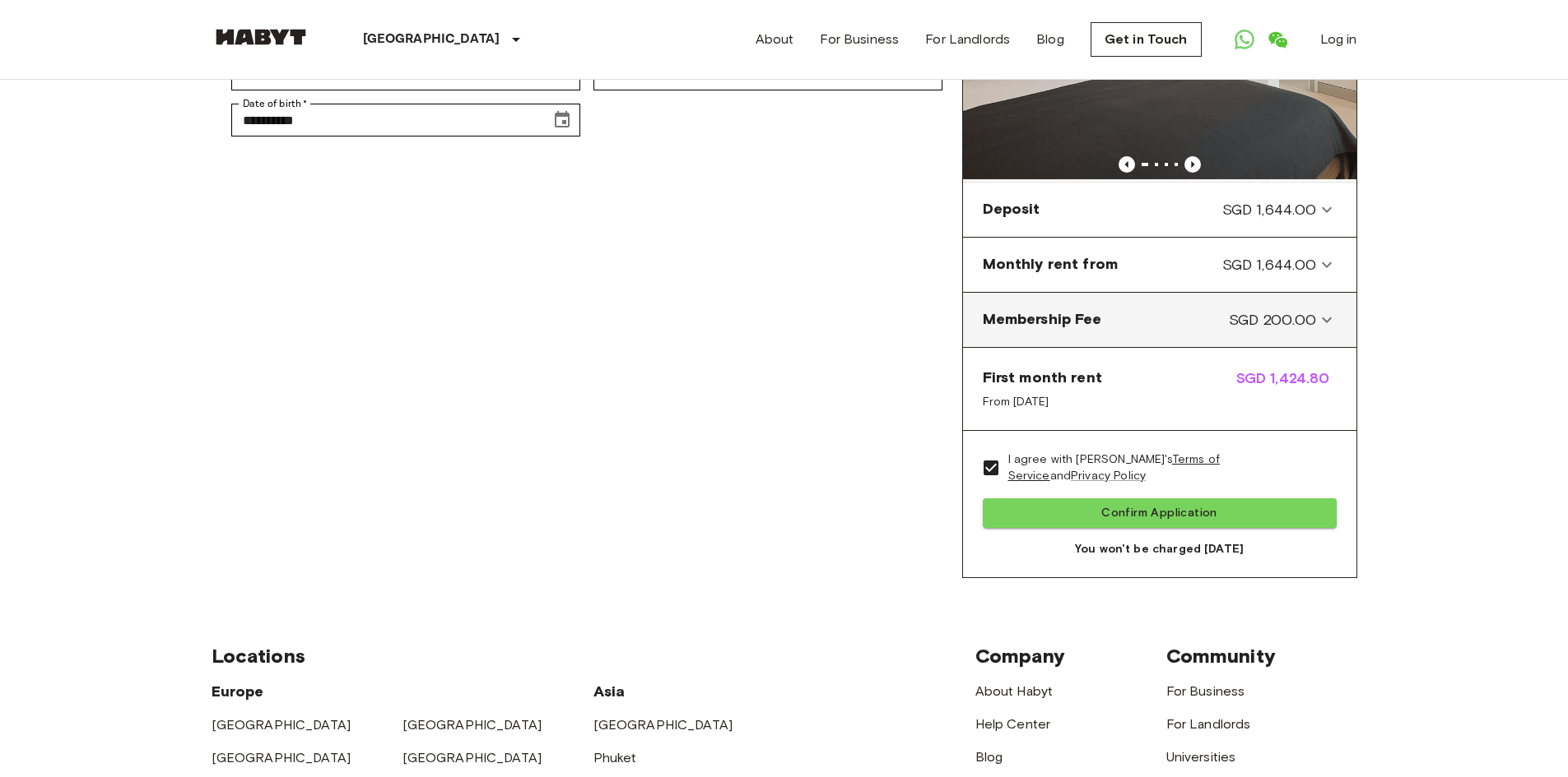
click at [1320, 323] on icon at bounding box center [1326, 320] width 20 height 20
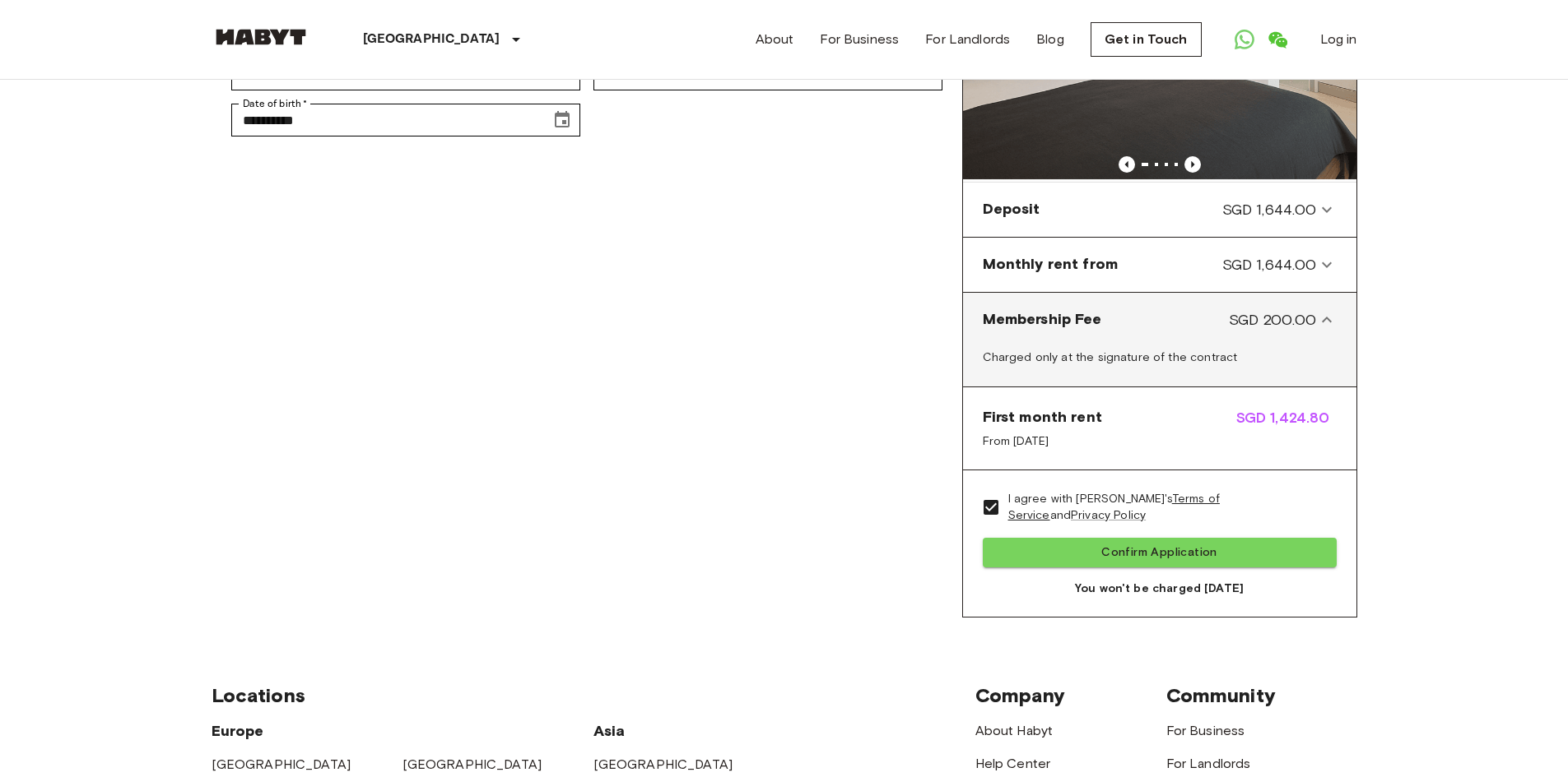
click at [1320, 323] on icon at bounding box center [1326, 320] width 20 height 20
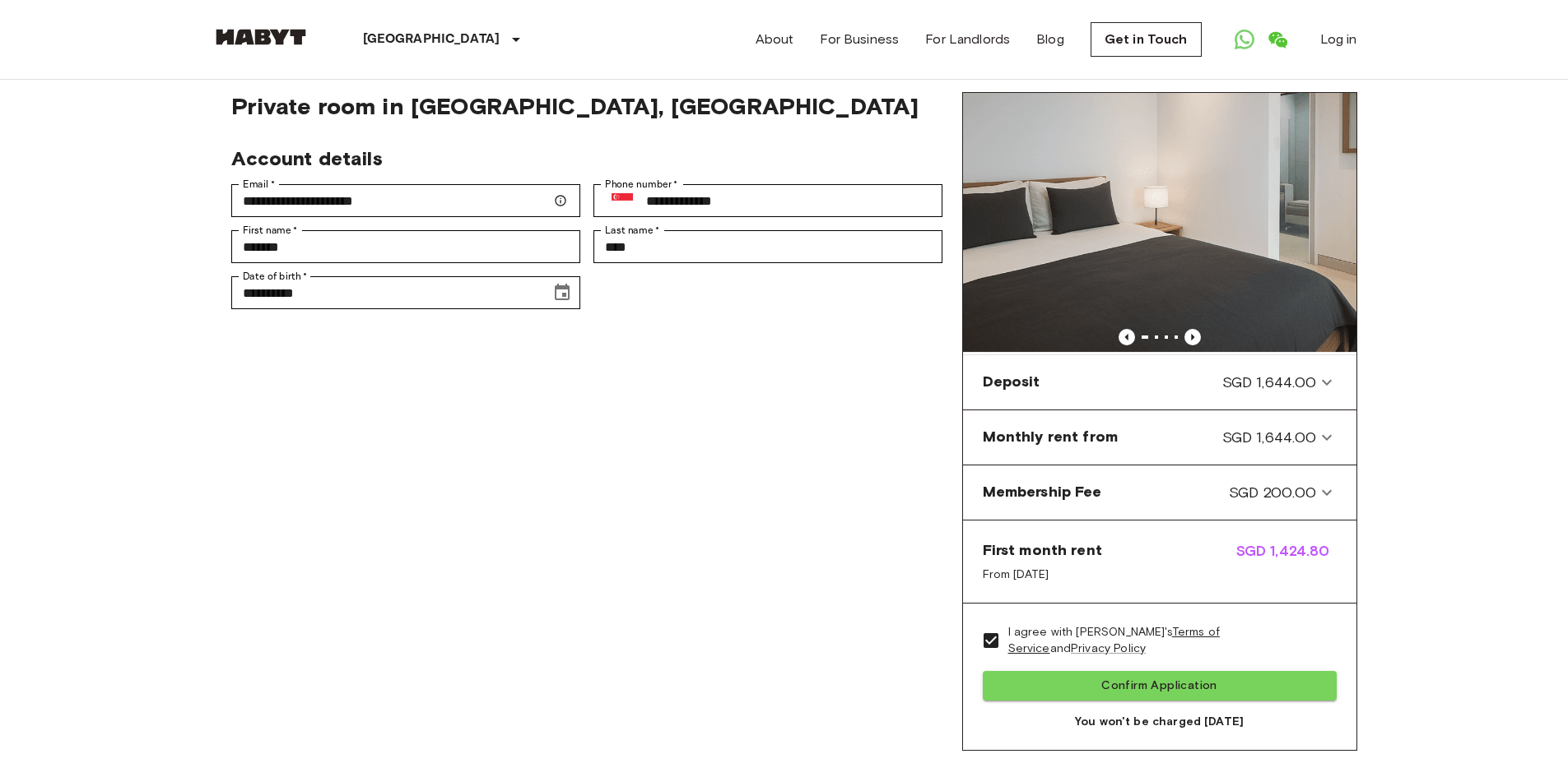
scroll to position [0, 0]
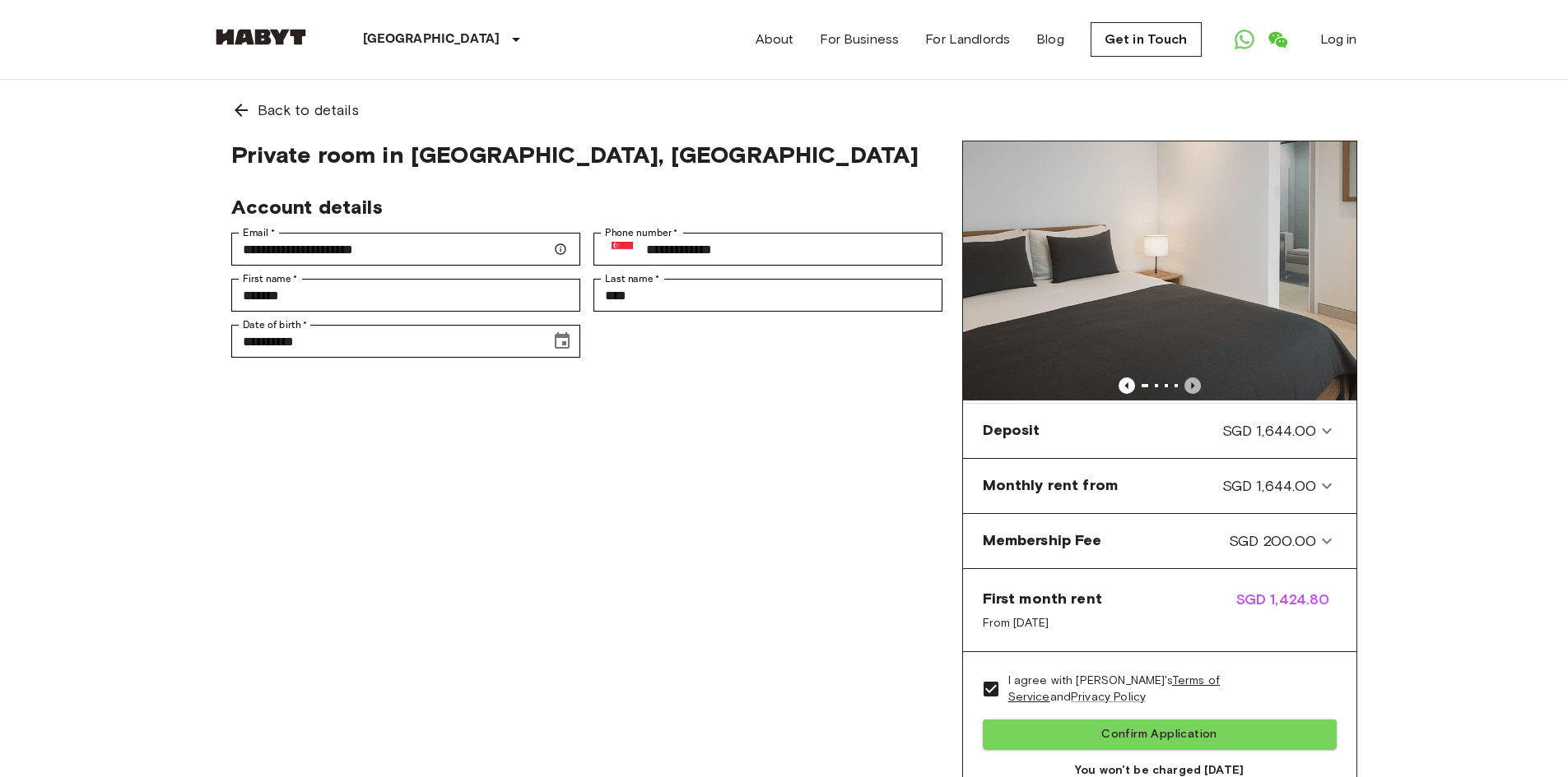
click at [1192, 388] on icon "Previous image" at bounding box center [1192, 386] width 16 height 16
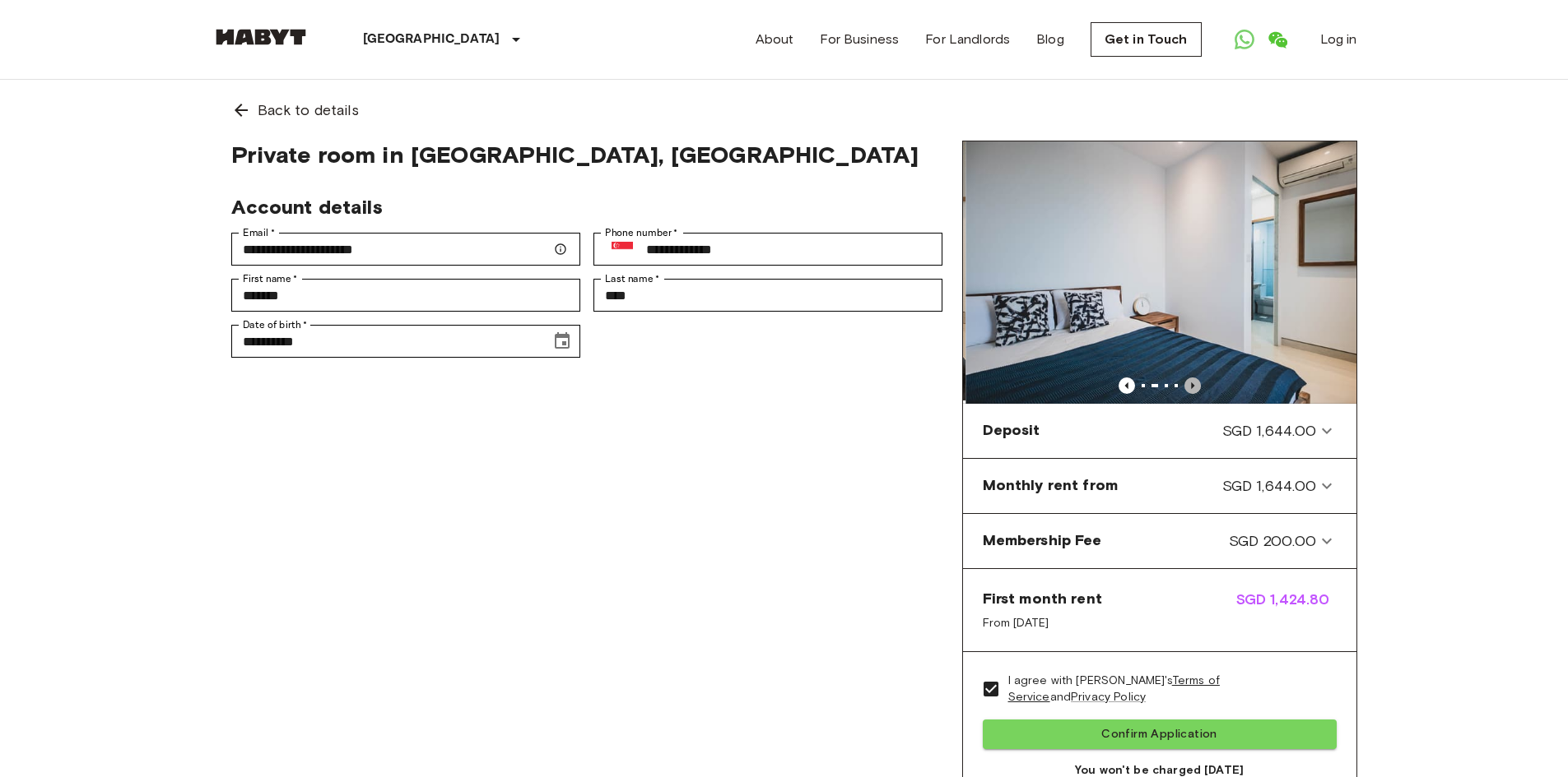
click at [1192, 388] on icon "Previous image" at bounding box center [1192, 386] width 16 height 16
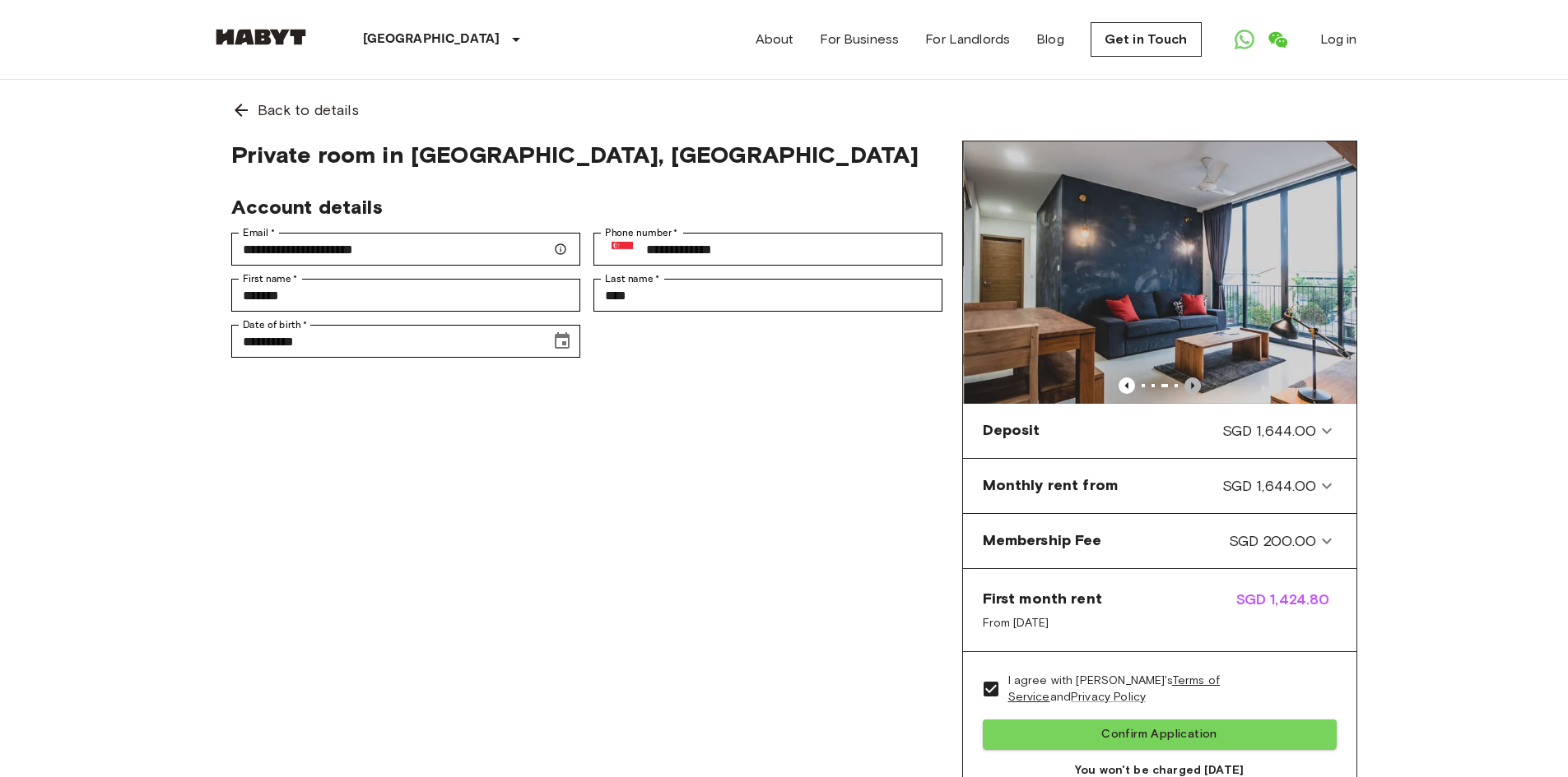
click at [1192, 388] on icon "Previous image" at bounding box center [1192, 386] width 16 height 16
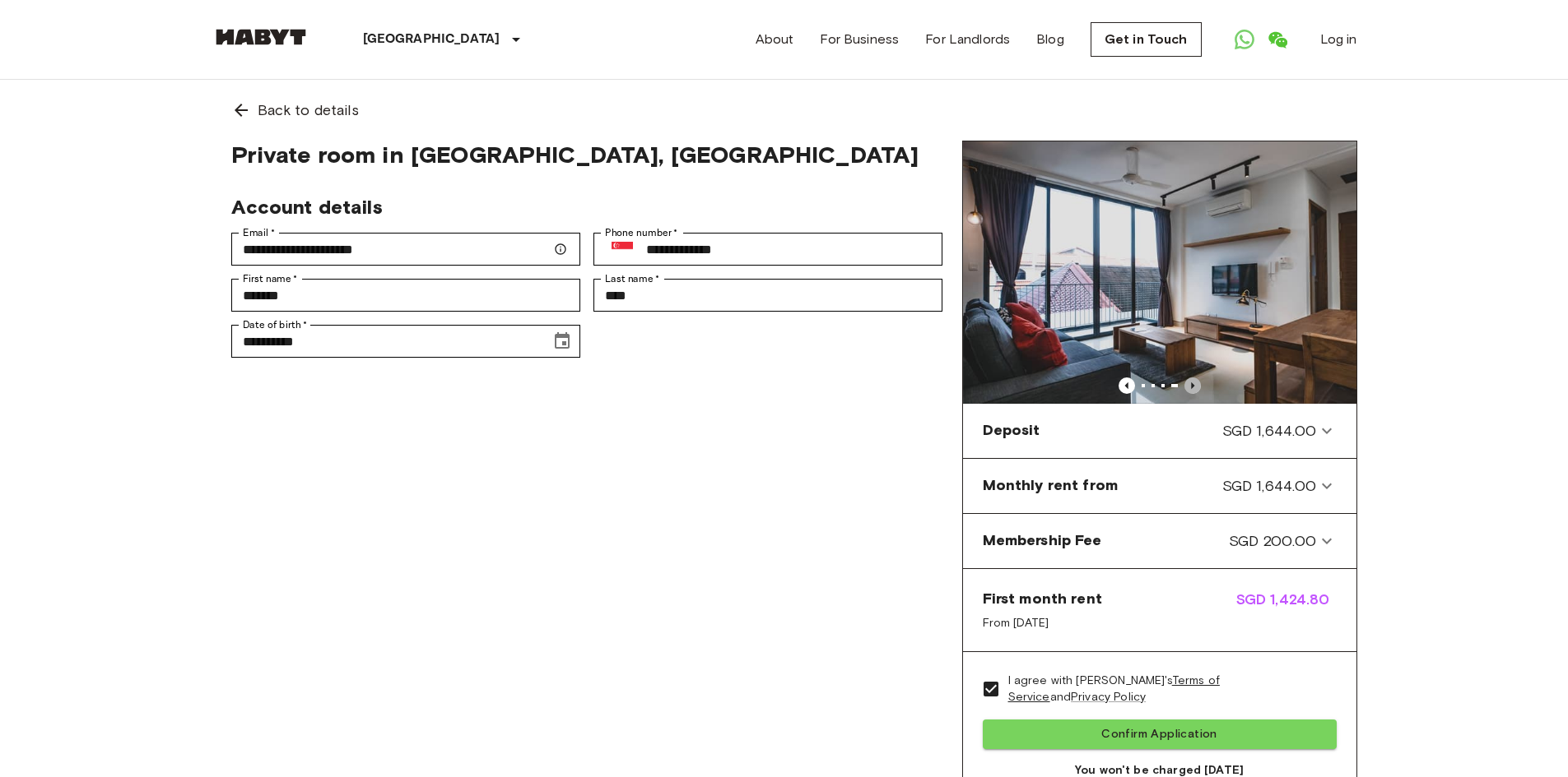
click at [1192, 388] on icon "Previous image" at bounding box center [1192, 386] width 16 height 16
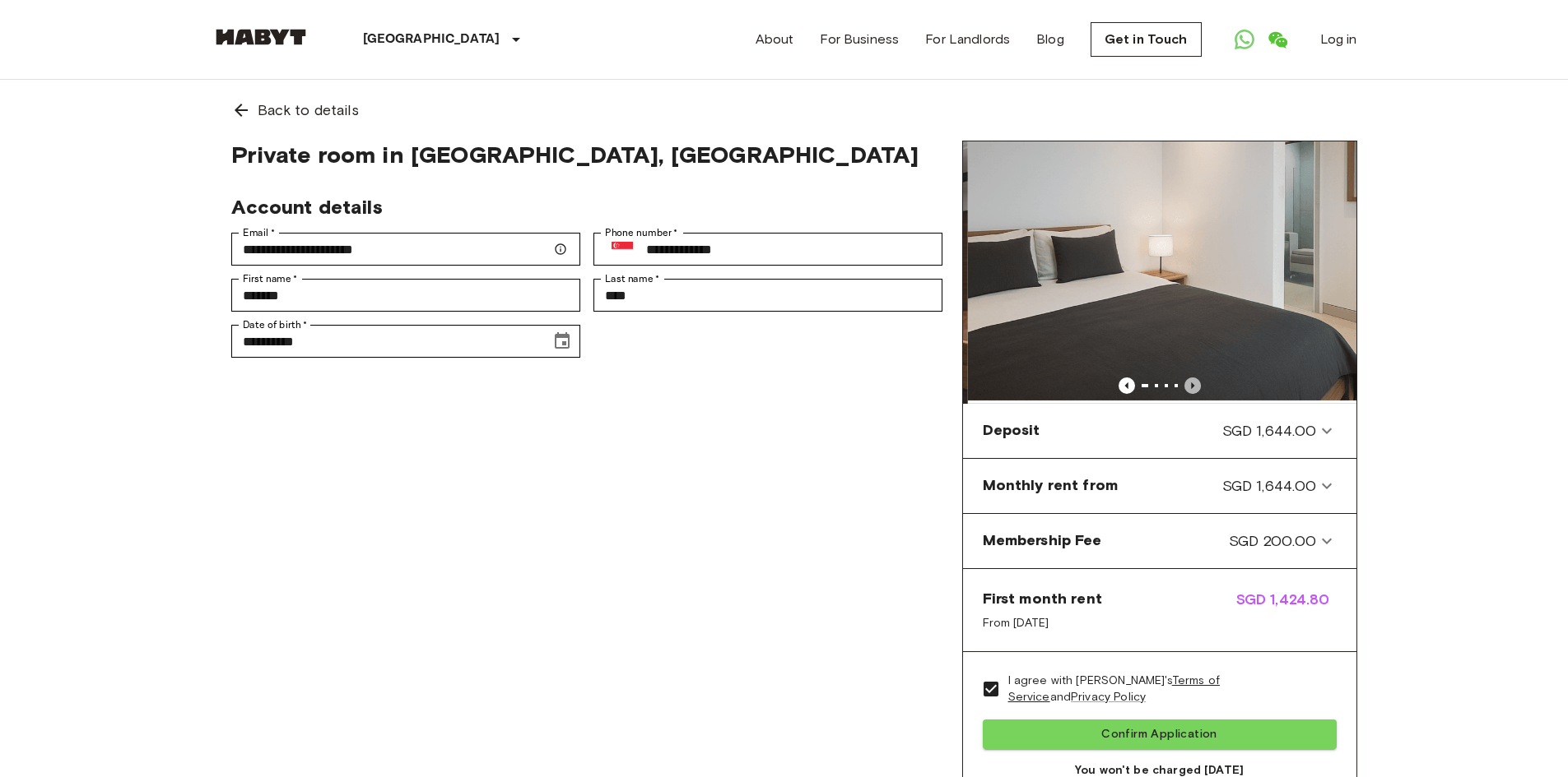
click at [1192, 388] on icon "Previous image" at bounding box center [1192, 386] width 16 height 16
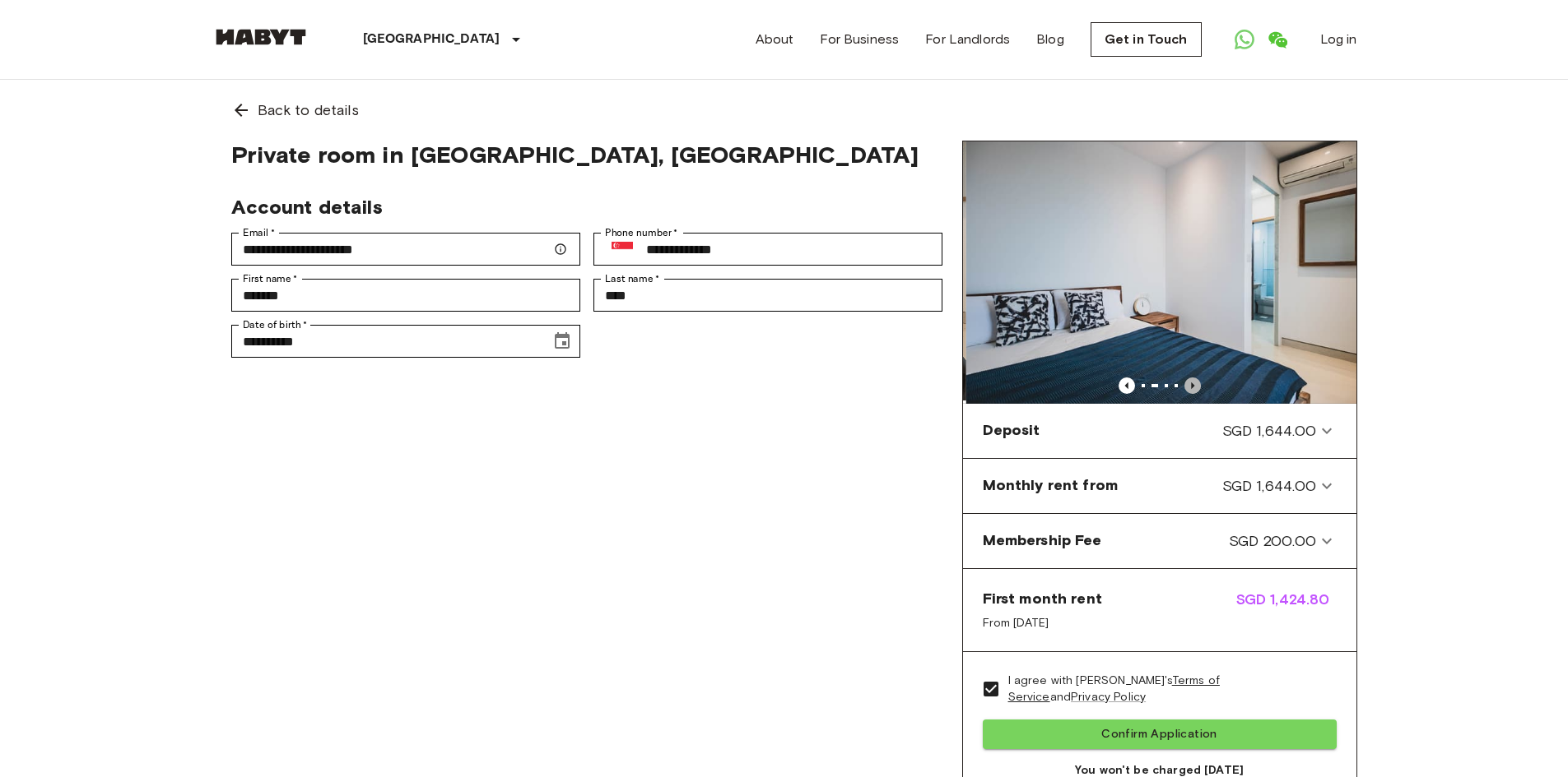
click at [1192, 388] on icon "Previous image" at bounding box center [1192, 386] width 16 height 16
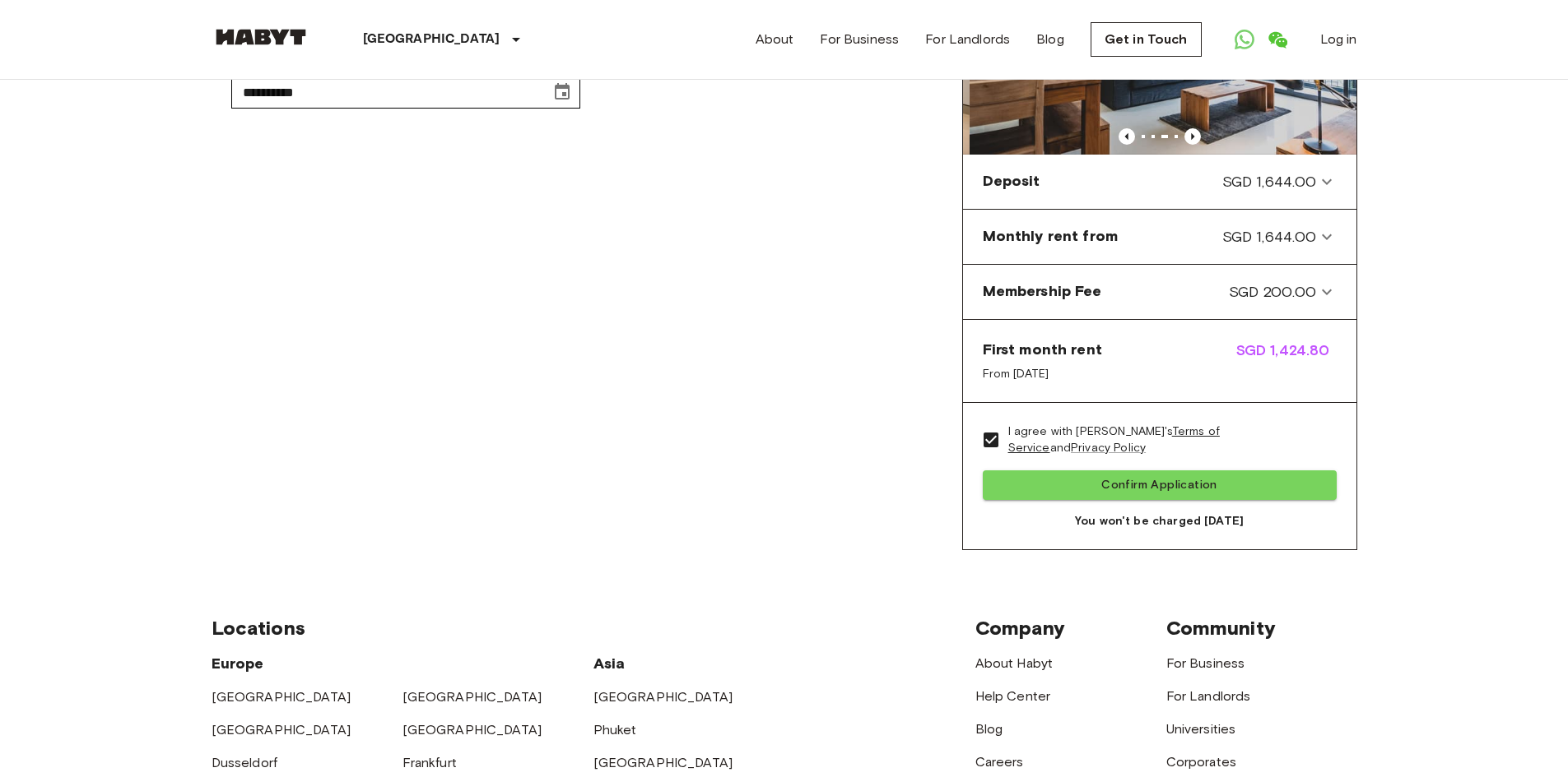
scroll to position [250, 0]
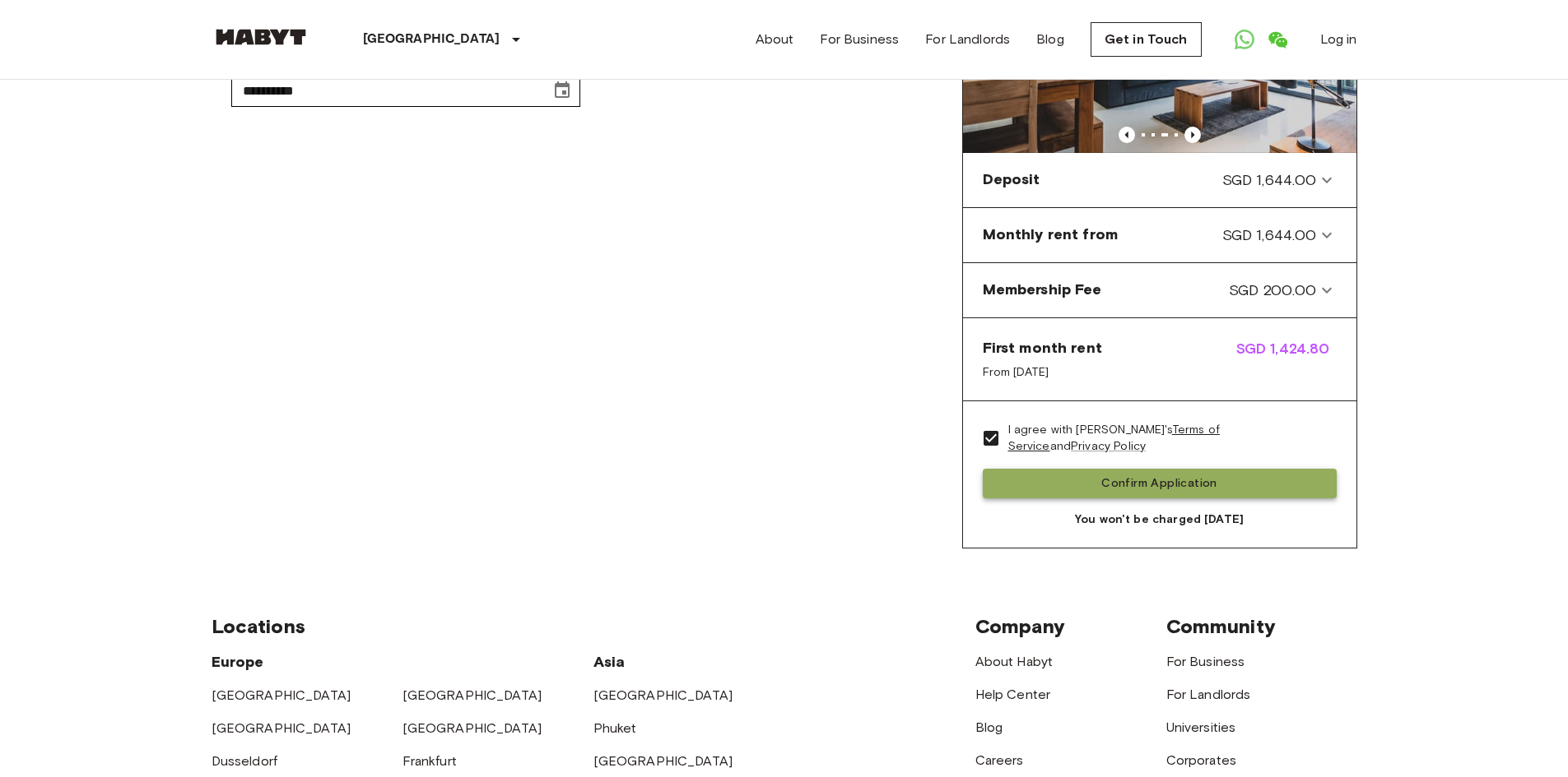
click at [1181, 482] on button "Confirm Application" at bounding box center [1158, 484] width 353 height 30
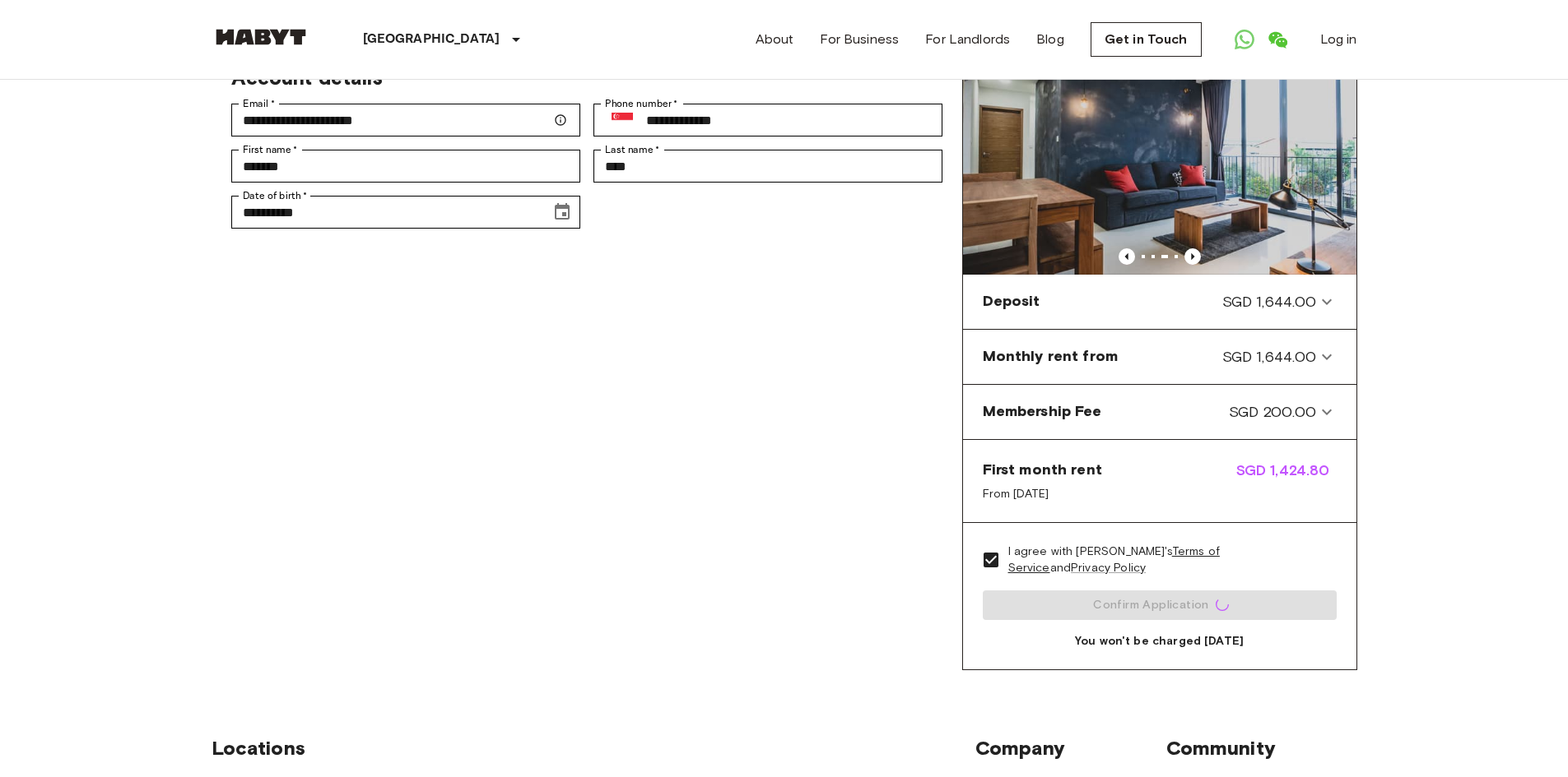
scroll to position [0, 0]
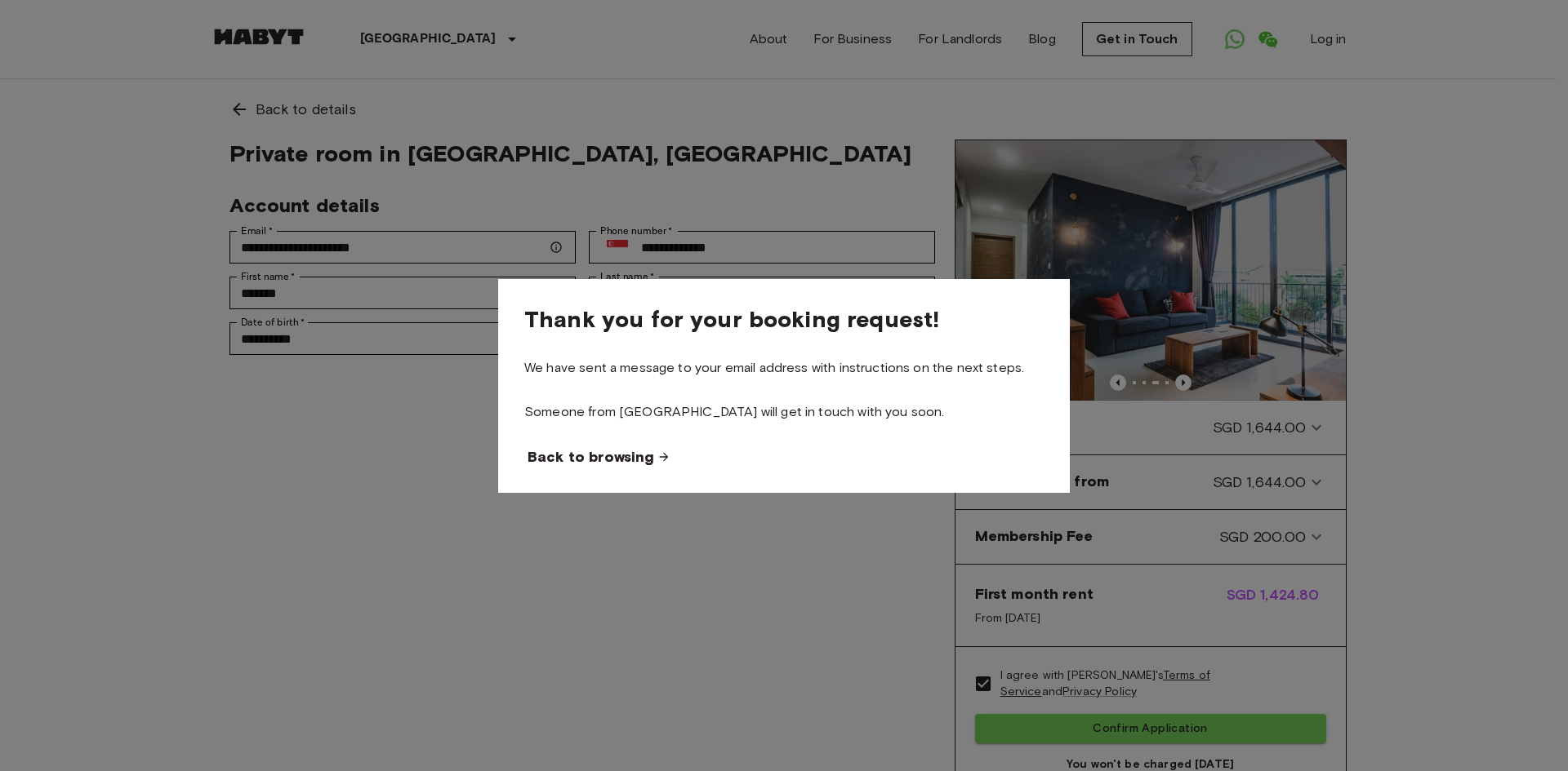
click at [615, 450] on span "Back to browsing" at bounding box center [591, 456] width 127 height 20
